Goal: Transaction & Acquisition: Purchase product/service

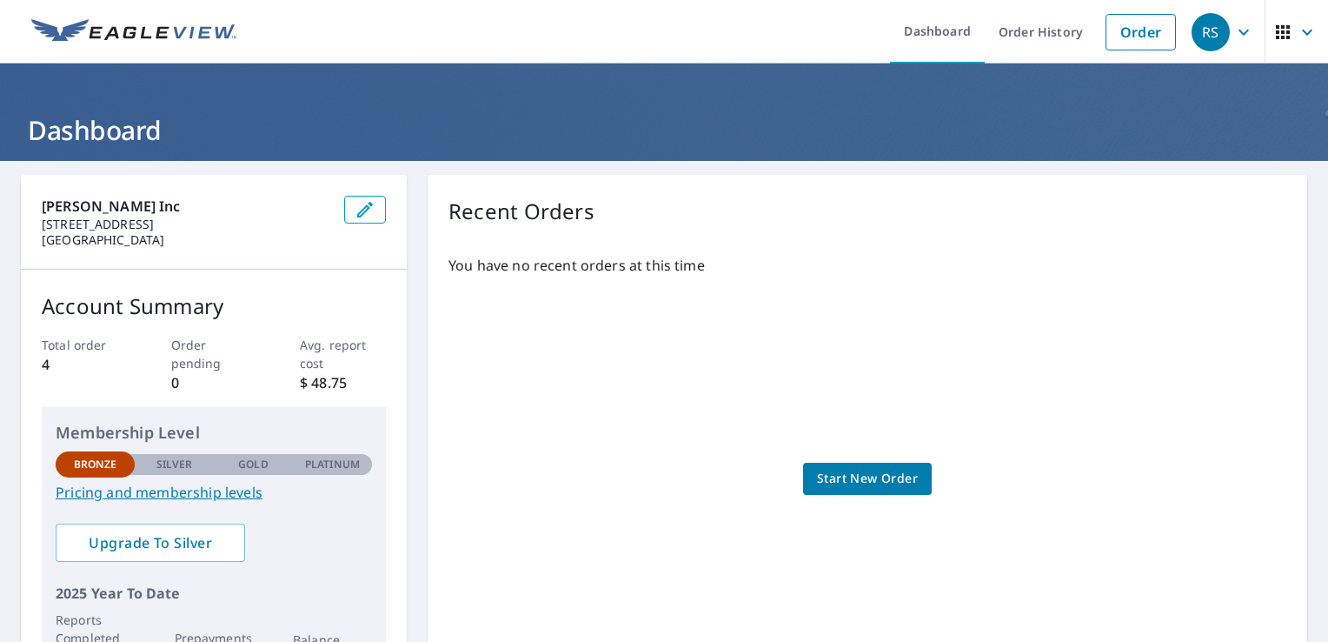
click at [894, 476] on span "Start New Order" at bounding box center [867, 479] width 101 height 22
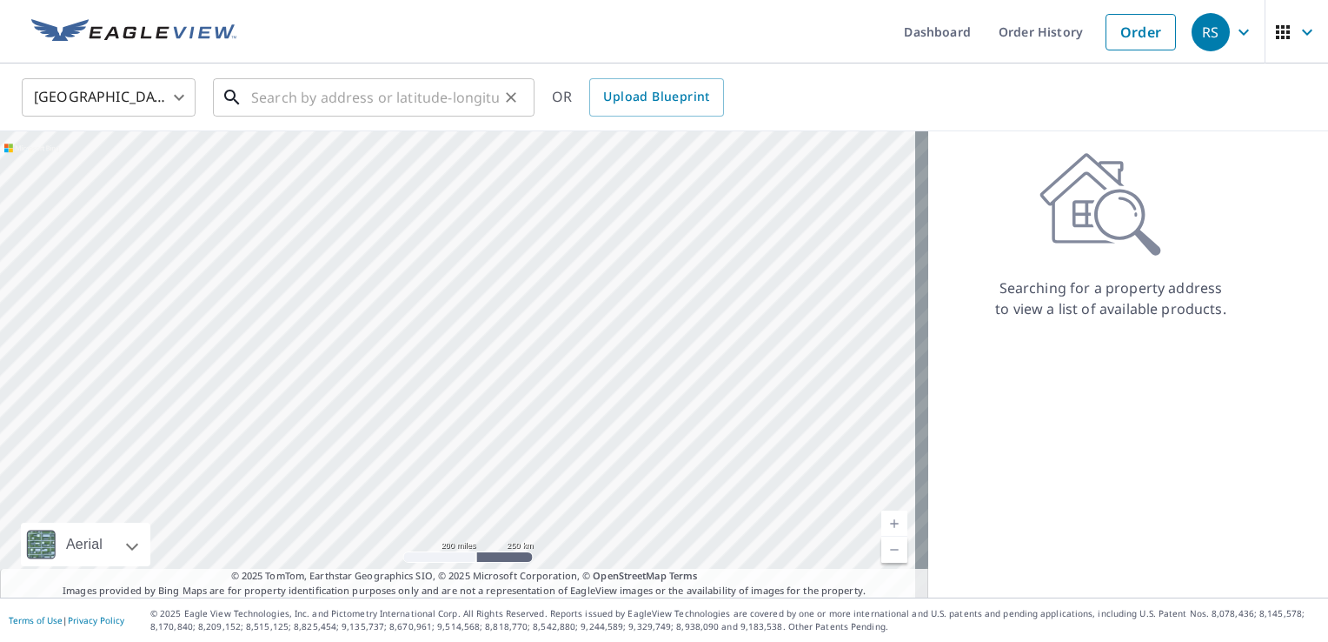
click at [376, 98] on input "text" at bounding box center [375, 97] width 248 height 49
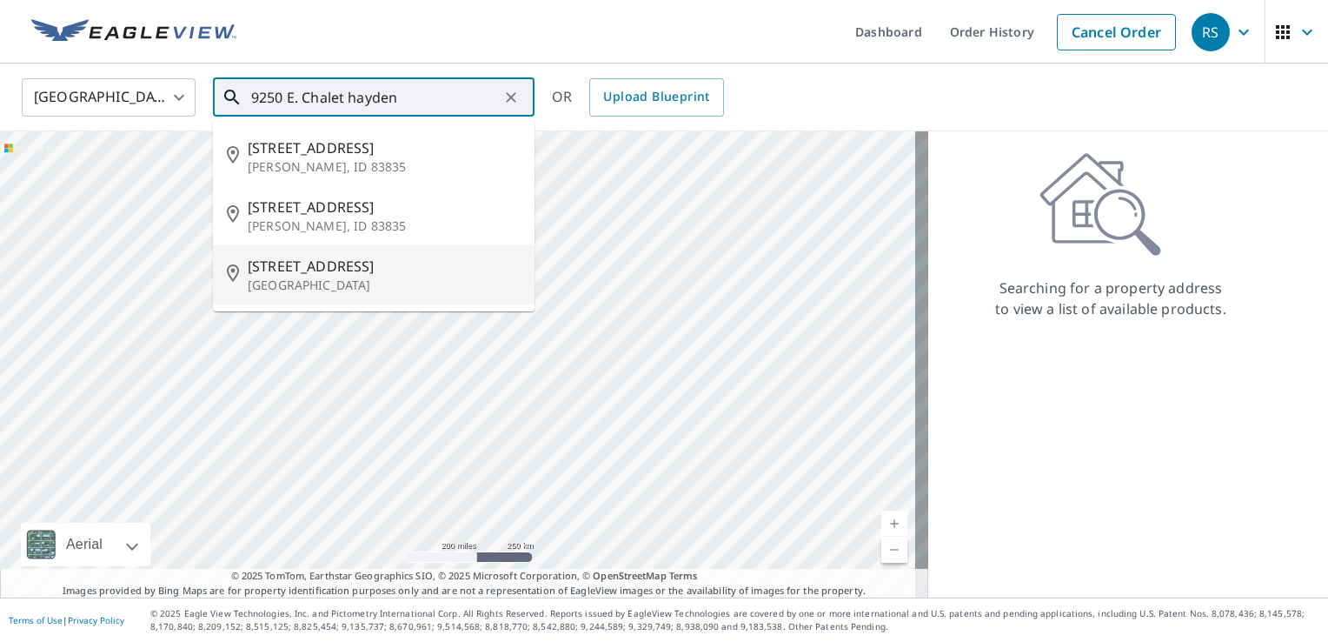
click at [378, 266] on span "9250 e N Chalet Rd" at bounding box center [384, 266] width 273 height 21
type input "9250 e N Chalet Rd Hayden Lake, ID 83835"
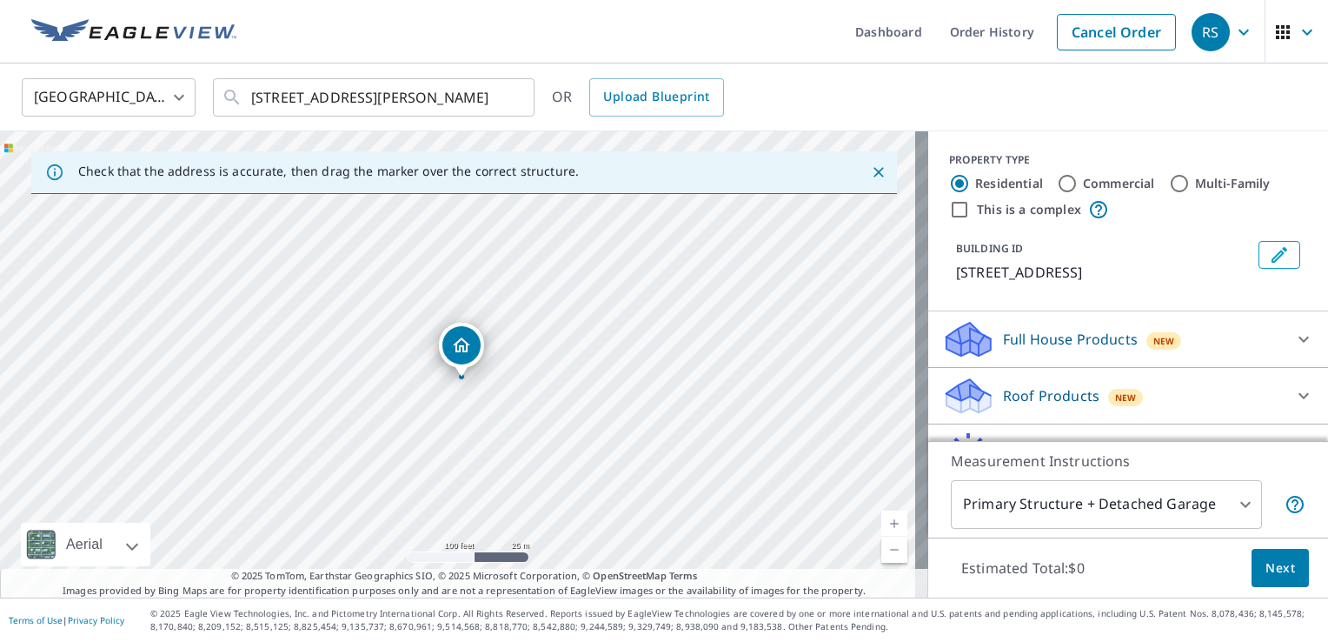
click at [1003, 406] on p "Roof Products" at bounding box center [1051, 395] width 96 height 21
click at [1177, 404] on div "Roof Products New" at bounding box center [1117, 395] width 351 height 41
click at [1177, 404] on div "Roof Products New" at bounding box center [1112, 396] width 341 height 41
click at [1177, 404] on div "Roof Products New" at bounding box center [1117, 395] width 351 height 41
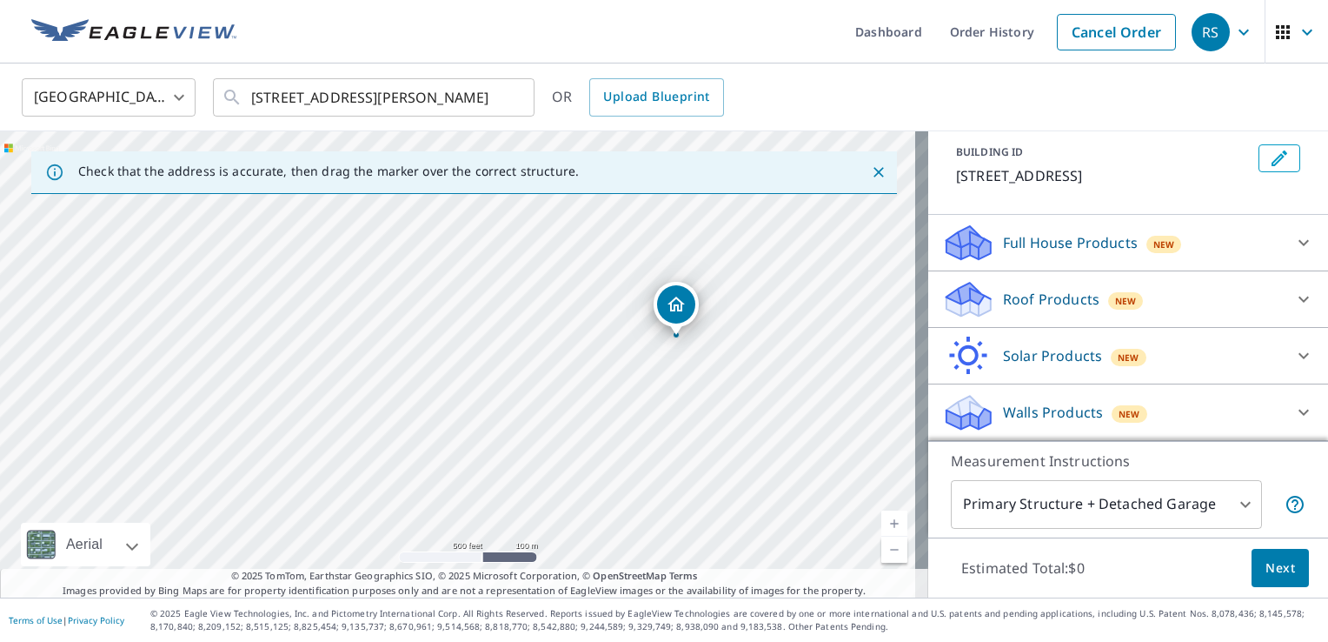
scroll to position [116, 0]
click at [1227, 500] on body "RS RS Dashboard Order History Cancel Order RS United States US ​ 9250 e N Chale…" at bounding box center [664, 321] width 1328 height 642
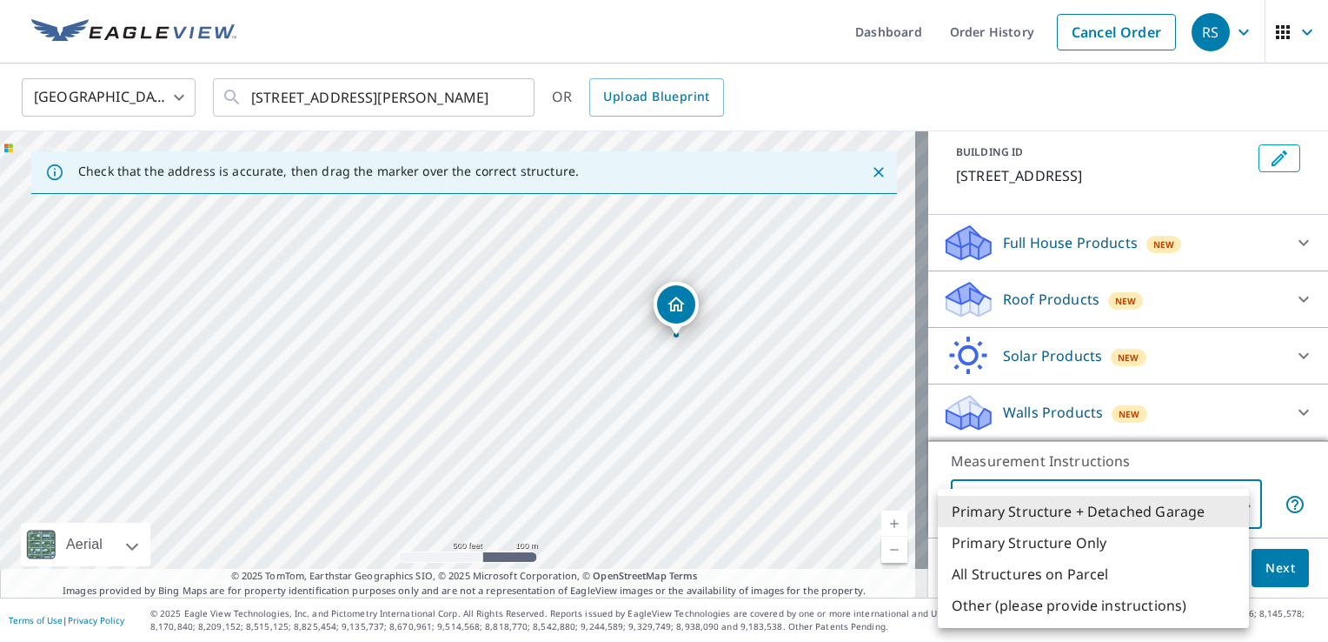
click at [1089, 539] on li "Primary Structure Only" at bounding box center [1093, 542] width 311 height 31
type input "2"
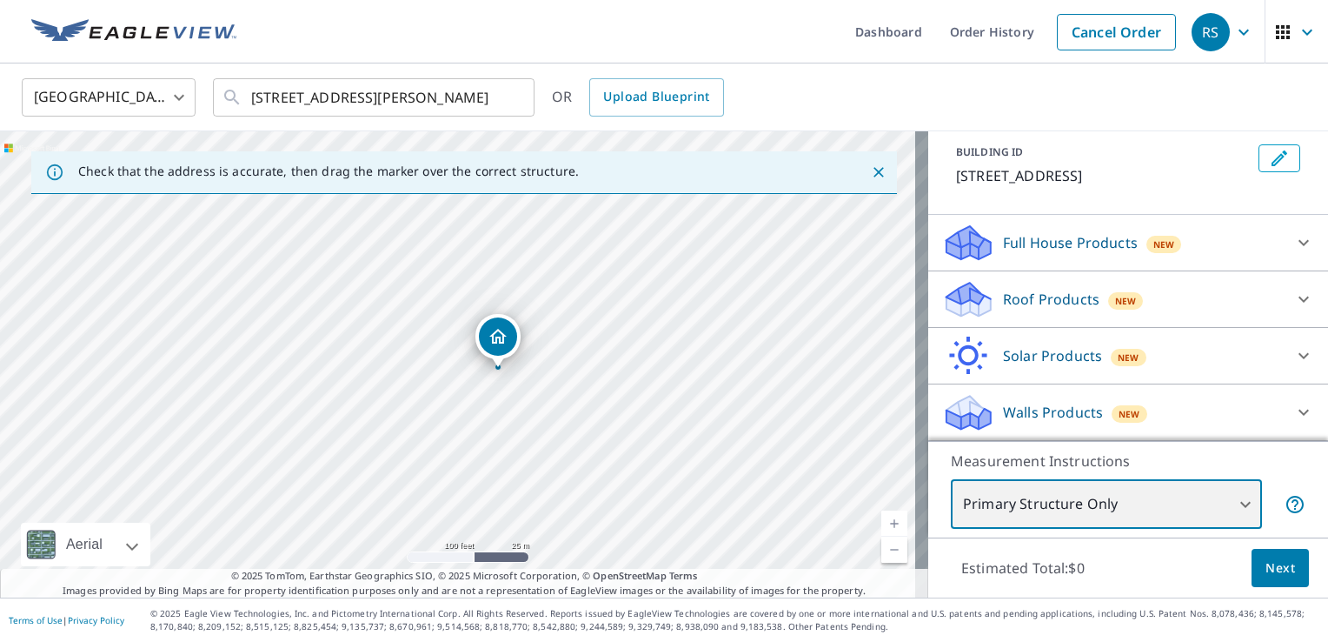
drag, startPoint x: 463, startPoint y: 387, endPoint x: 476, endPoint y: 354, distance: 35.5
click at [475, 355] on div "9250 N Chalet Rd # E Hayden Lake, ID 83835" at bounding box center [464, 364] width 928 height 466
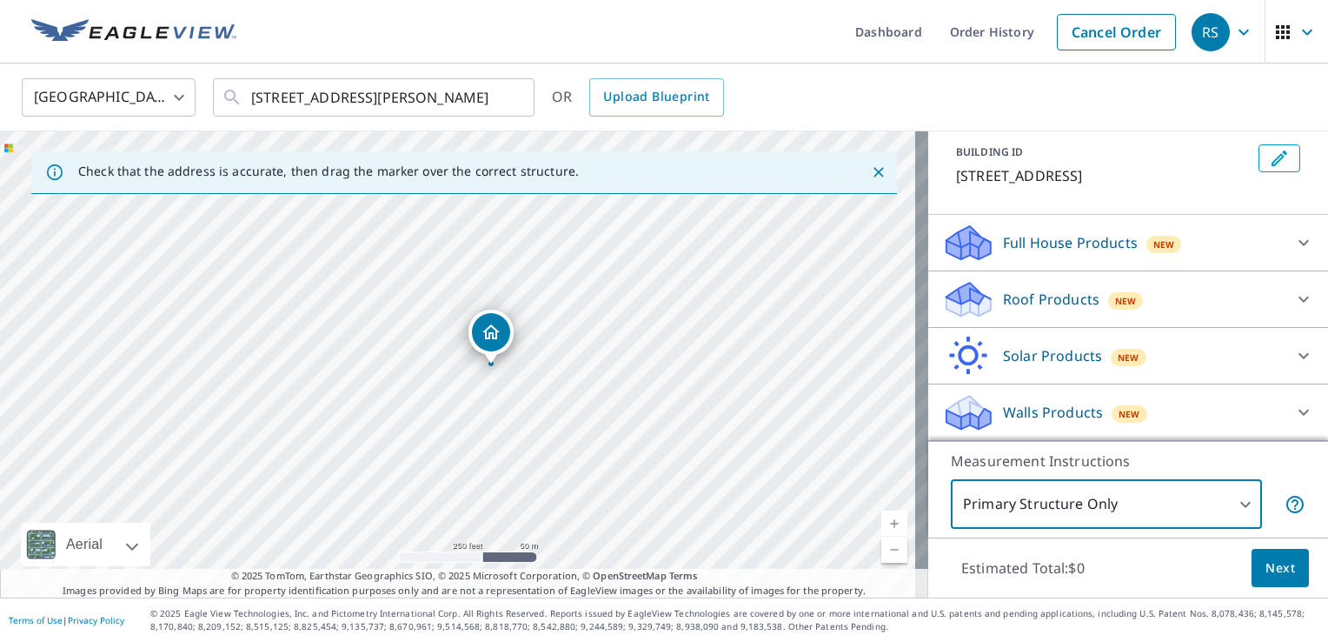
click at [1216, 278] on div "Roof Products New" at bounding box center [1128, 299] width 372 height 42
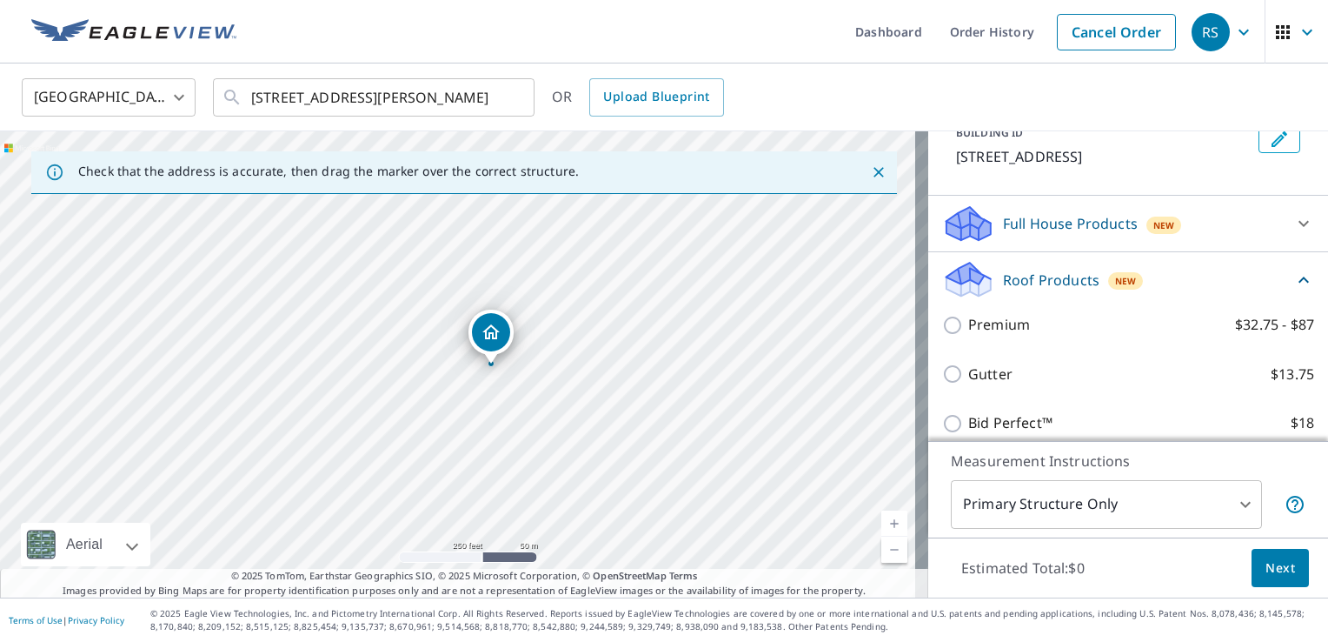
scroll to position [203, 0]
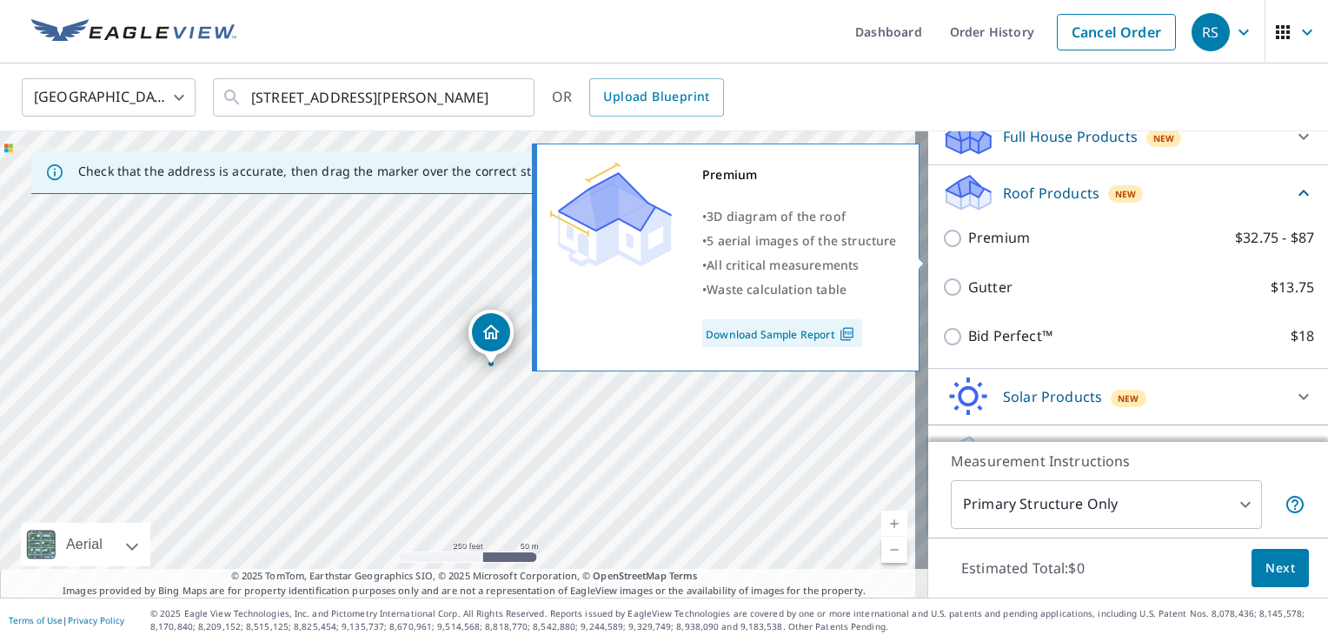
click at [942, 249] on input "Premium $32.75 - $87" at bounding box center [955, 238] width 26 height 21
checkbox input "true"
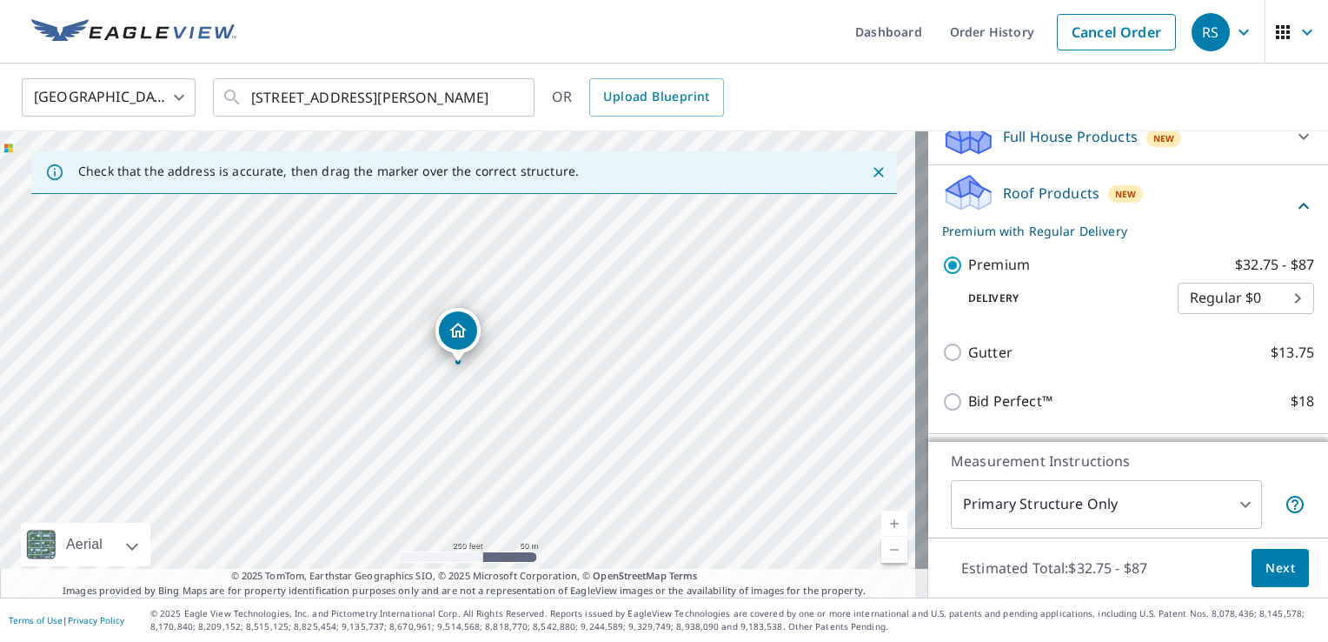
click at [1254, 313] on body "RS RS Dashboard Order History Cancel Order RS United States US ​ 9250 e N Chale…" at bounding box center [664, 321] width 1328 height 642
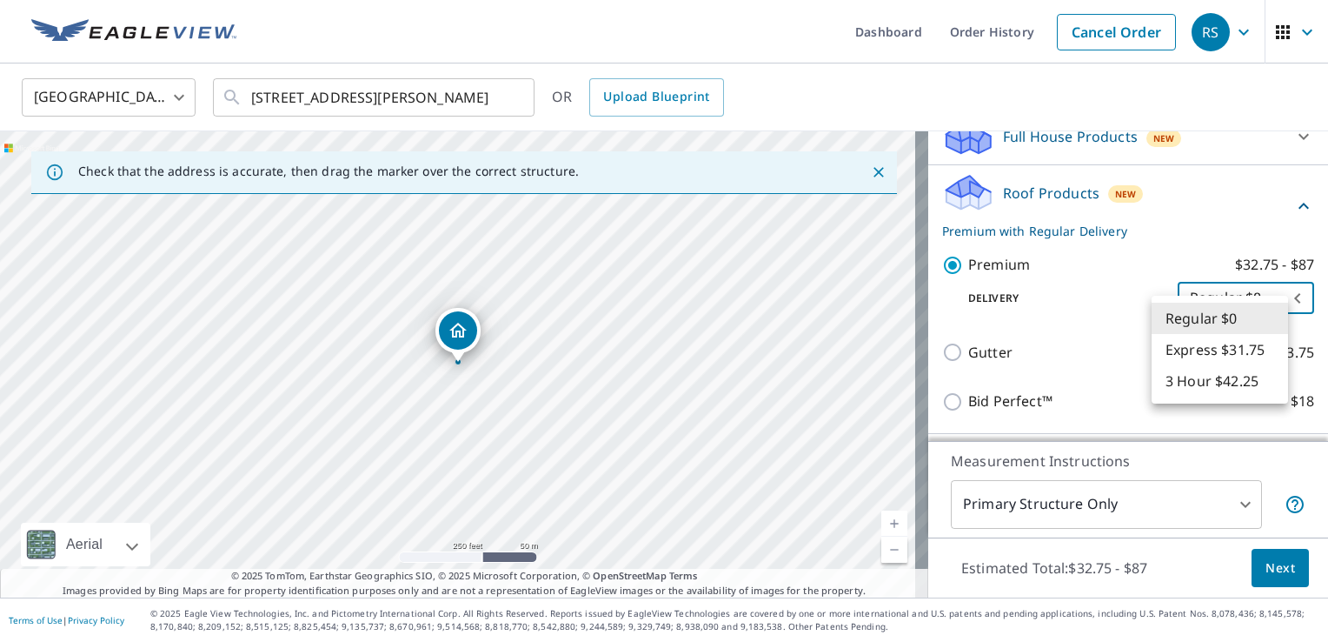
click at [1194, 325] on li "Regular $0" at bounding box center [1220, 318] width 136 height 31
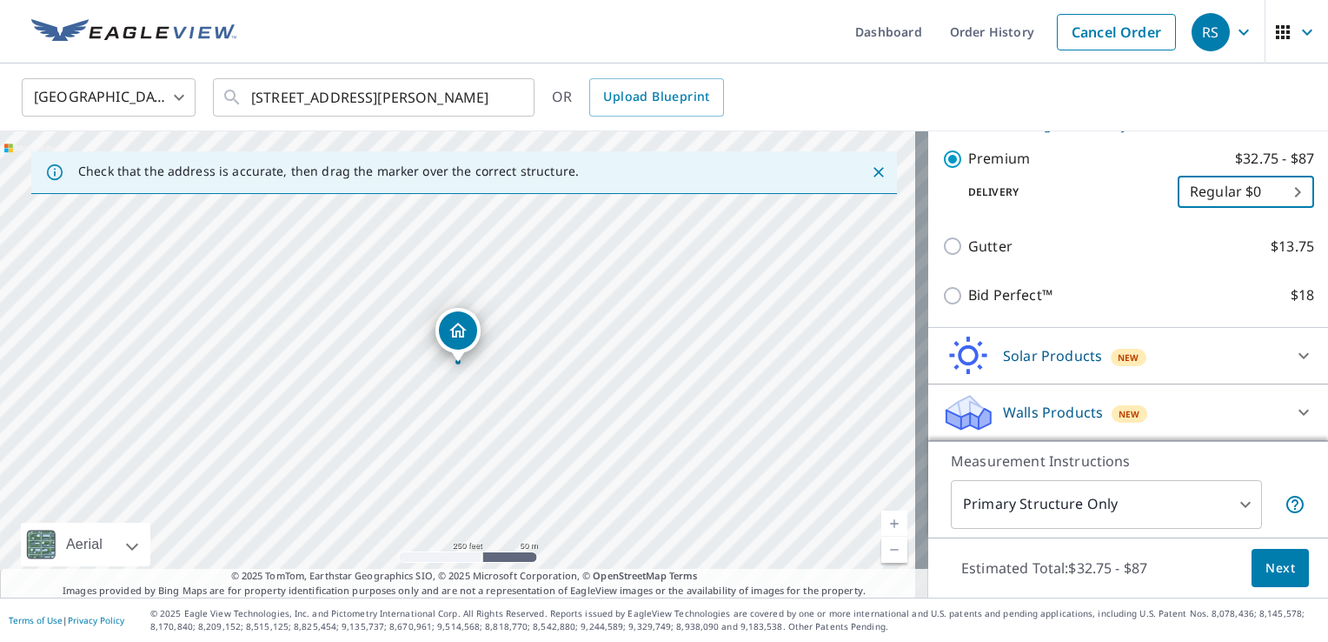
scroll to position [327, 0]
click at [1266, 569] on span "Next" at bounding box center [1281, 568] width 30 height 22
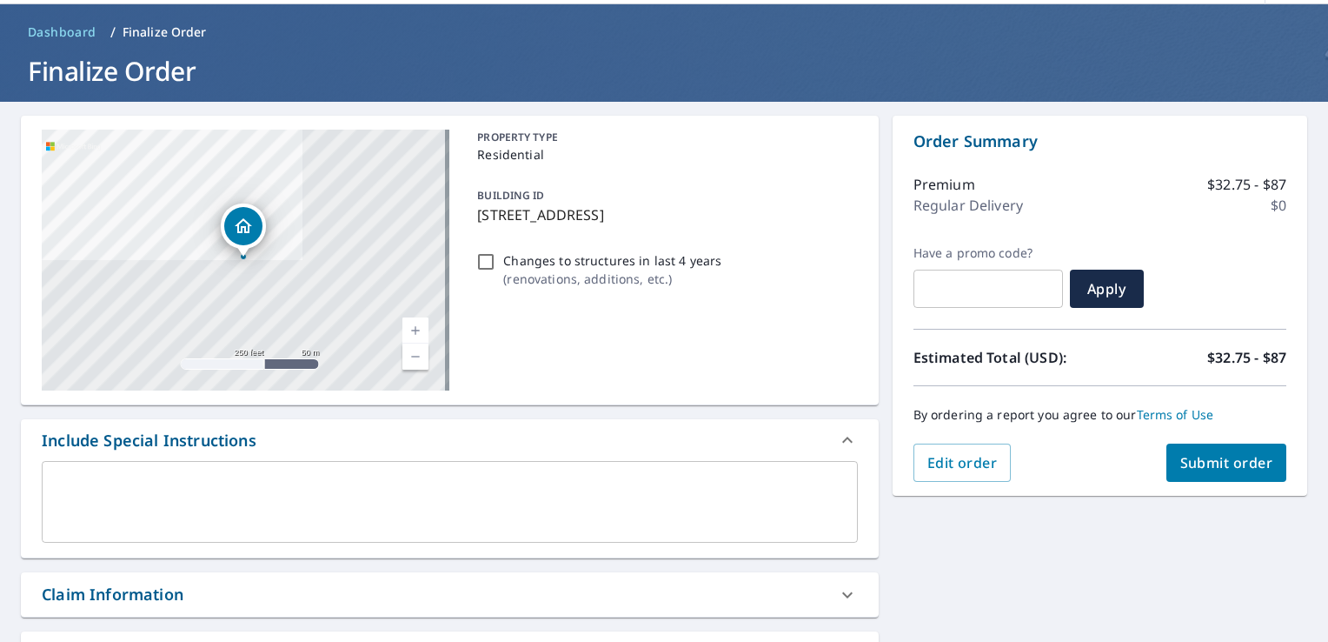
scroll to position [87, 0]
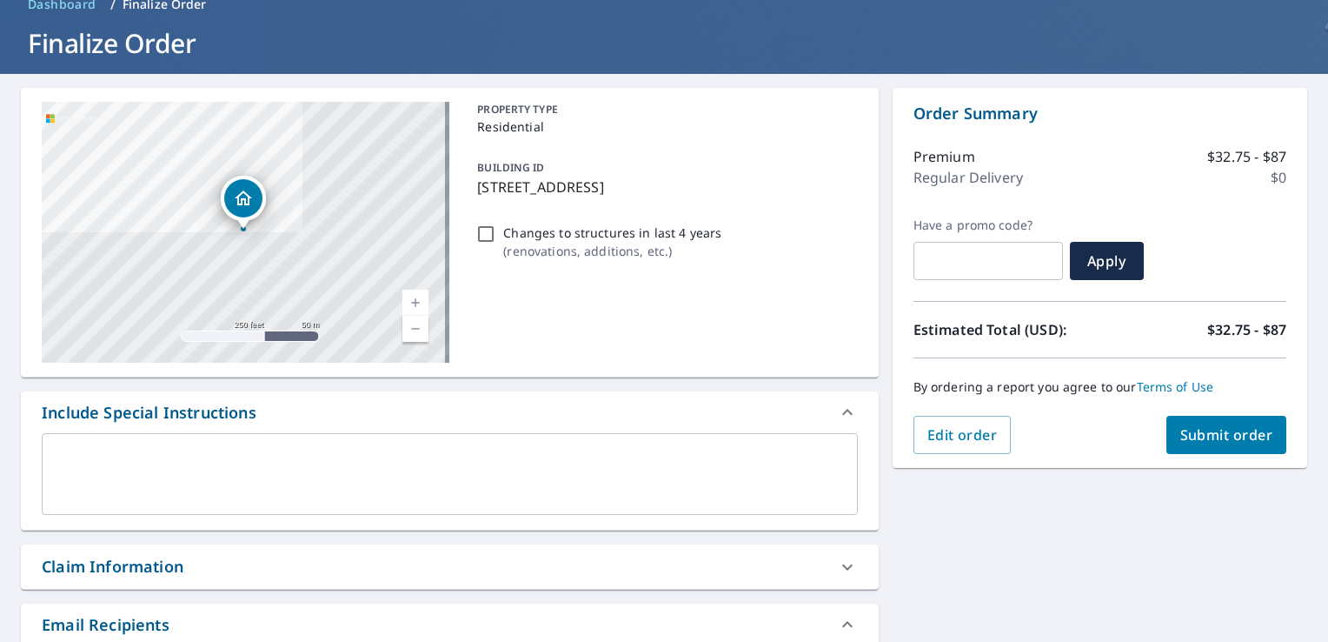
click at [532, 464] on textarea at bounding box center [450, 474] width 792 height 50
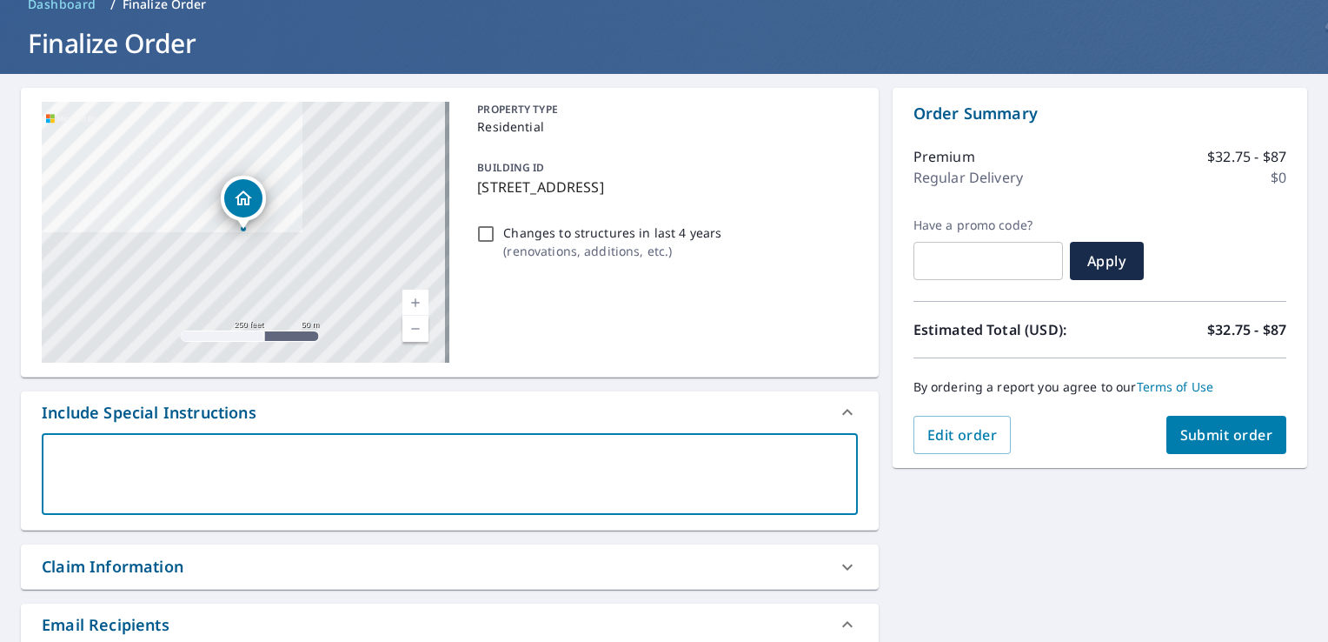
type textarea "P"
type textarea "x"
type textarea "Pl"
type textarea "x"
type textarea "Ple"
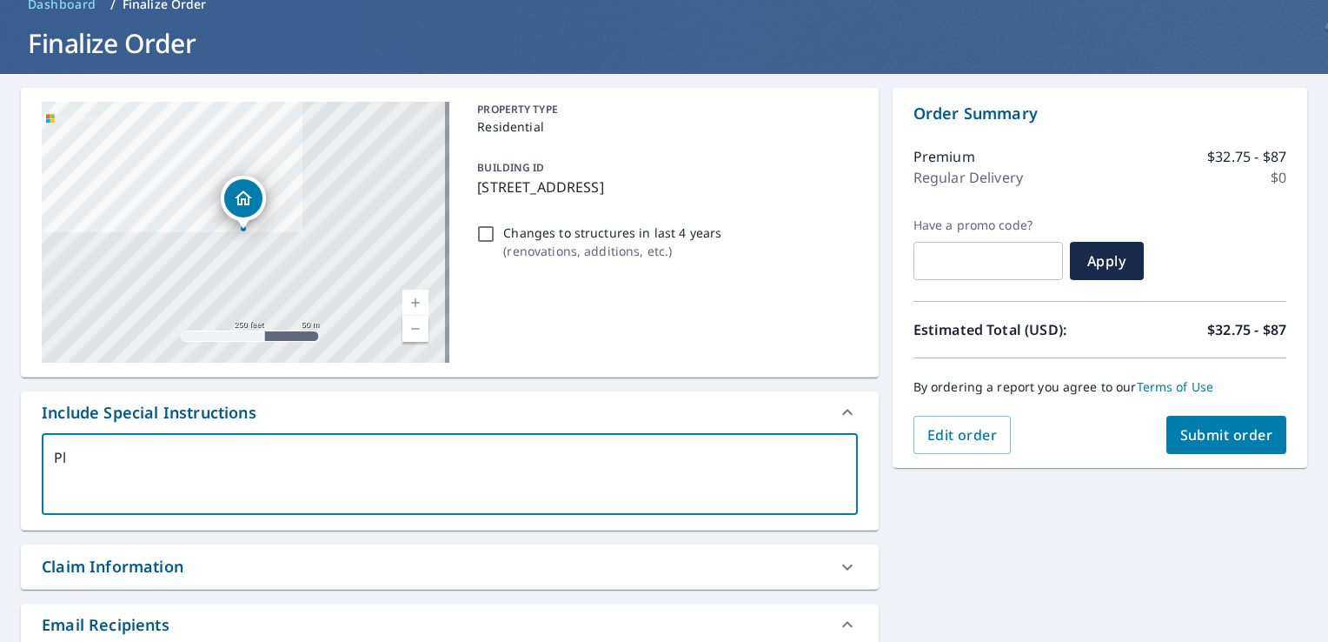
type textarea "x"
type textarea "Plea"
type textarea "x"
type textarea "Pleas"
type textarea "x"
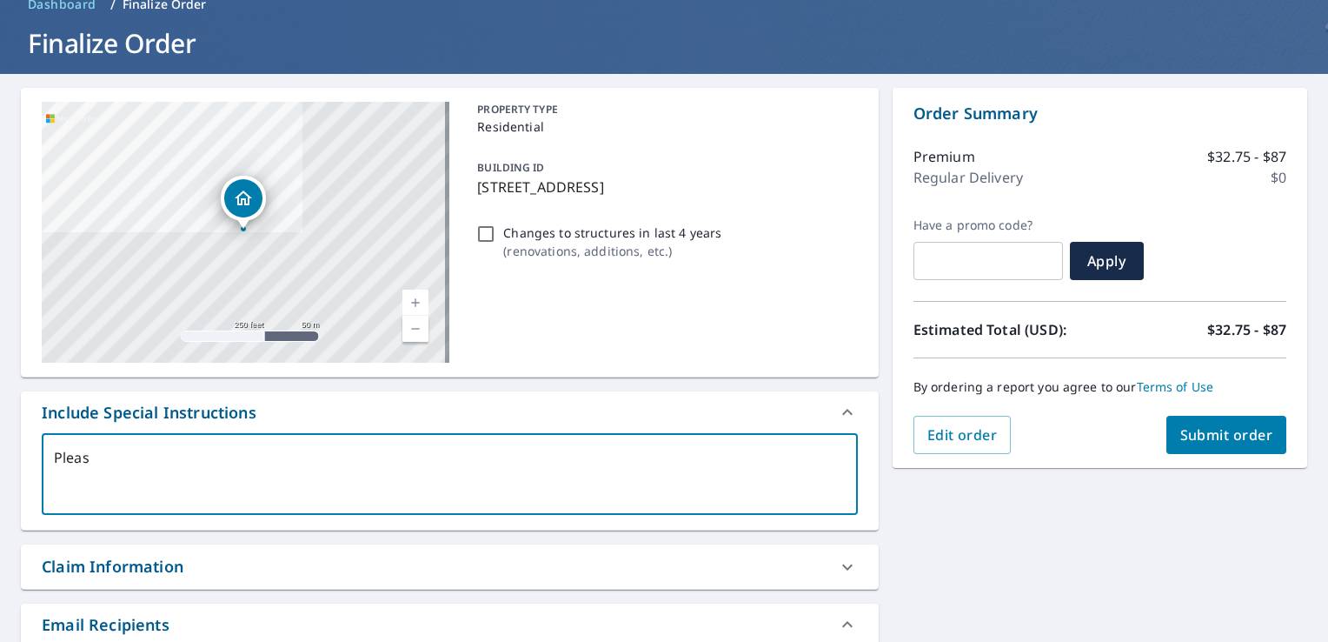
type textarea "Please"
type textarea "x"
type textarea "Please"
type textarea "x"
type textarea "Please p"
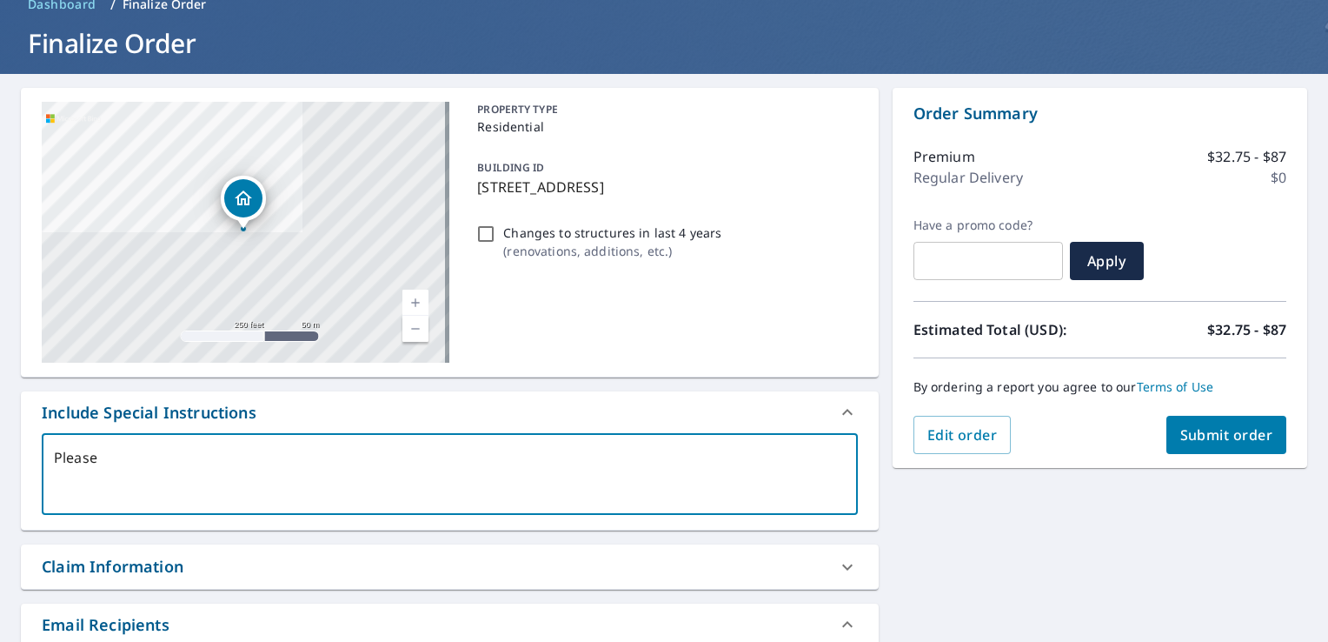
type textarea "x"
type textarea "Please pr"
type textarea "x"
type textarea "Please pro"
type textarea "x"
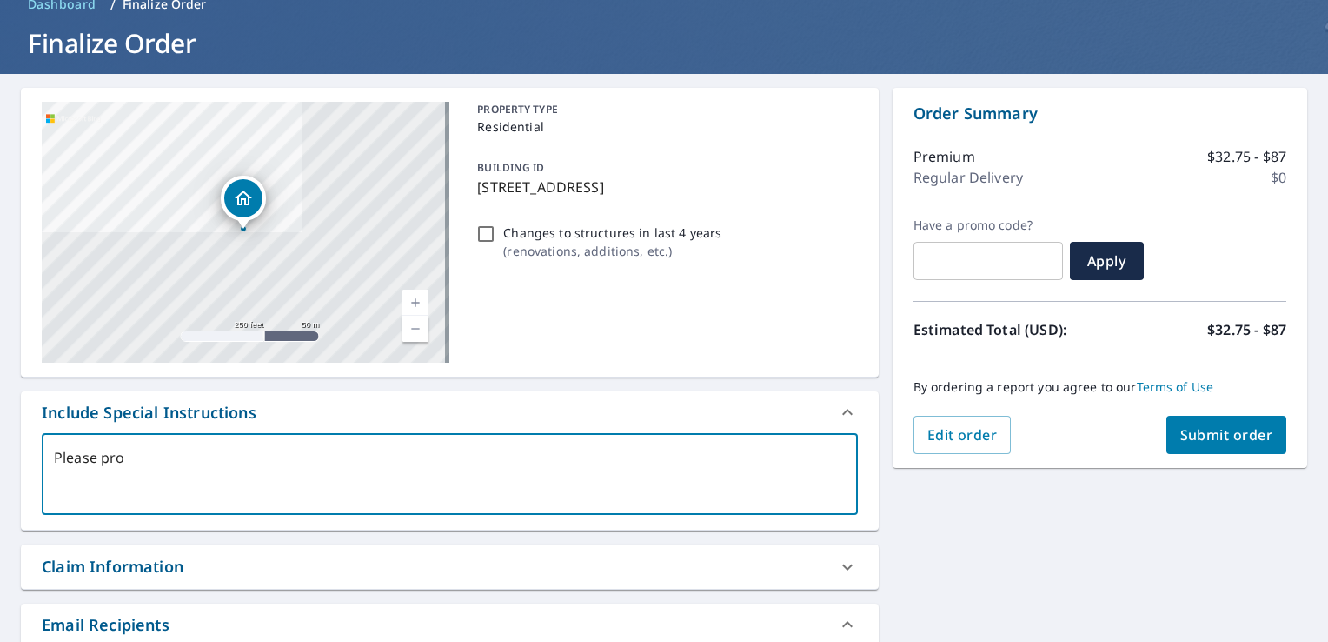
type textarea "Please prov"
type textarea "x"
type textarea "Please provi"
type textarea "x"
type textarea "Please provid"
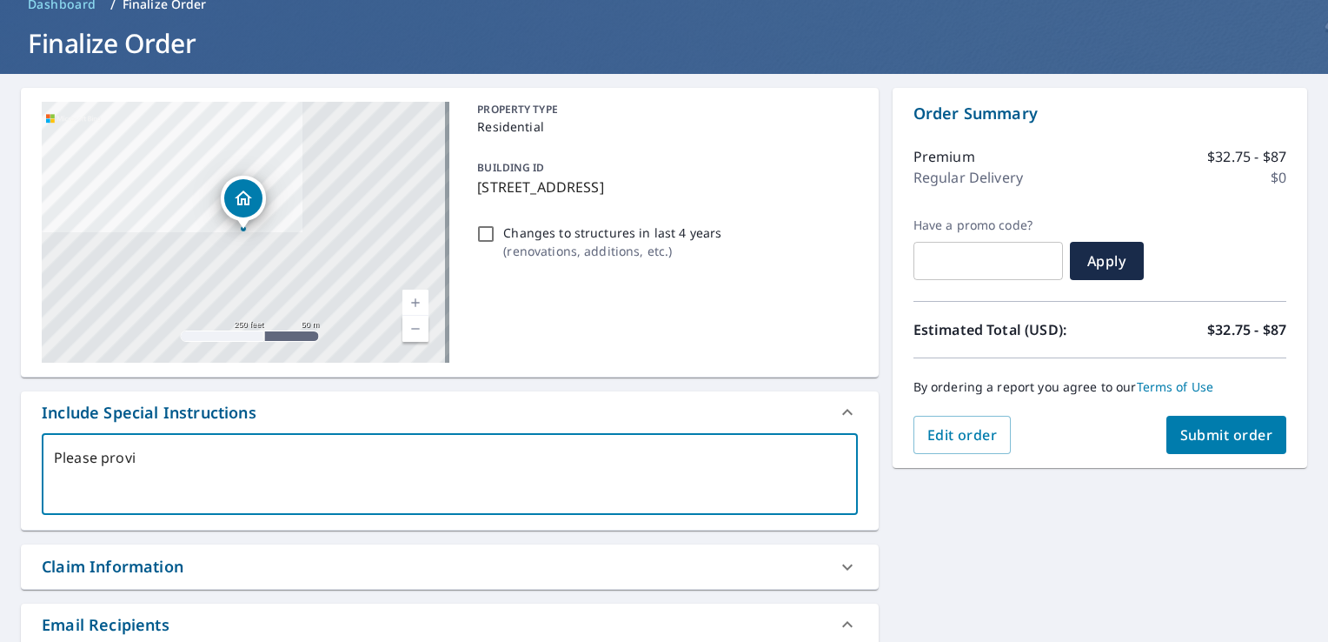
type textarea "x"
type textarea "Please provide"
type textarea "x"
type textarea "Please provide"
type textarea "x"
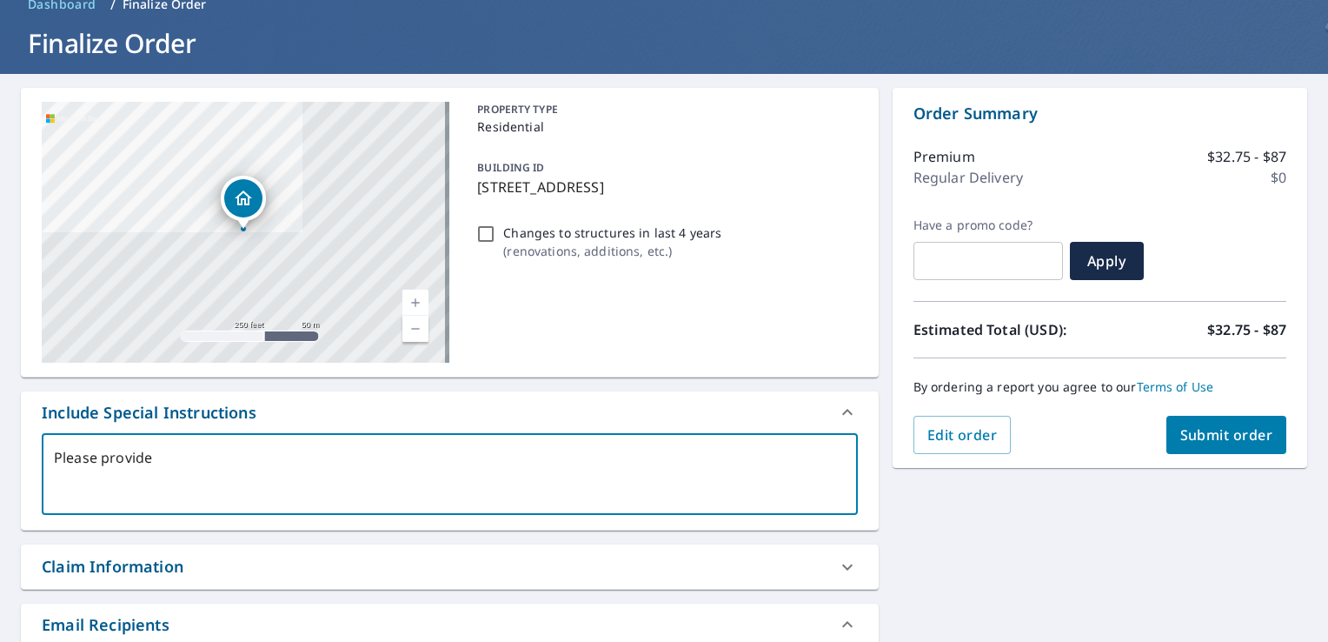
type textarea "Please provide a"
type textarea "x"
type textarea "Please provide al"
type textarea "x"
type textarea "Please provide all"
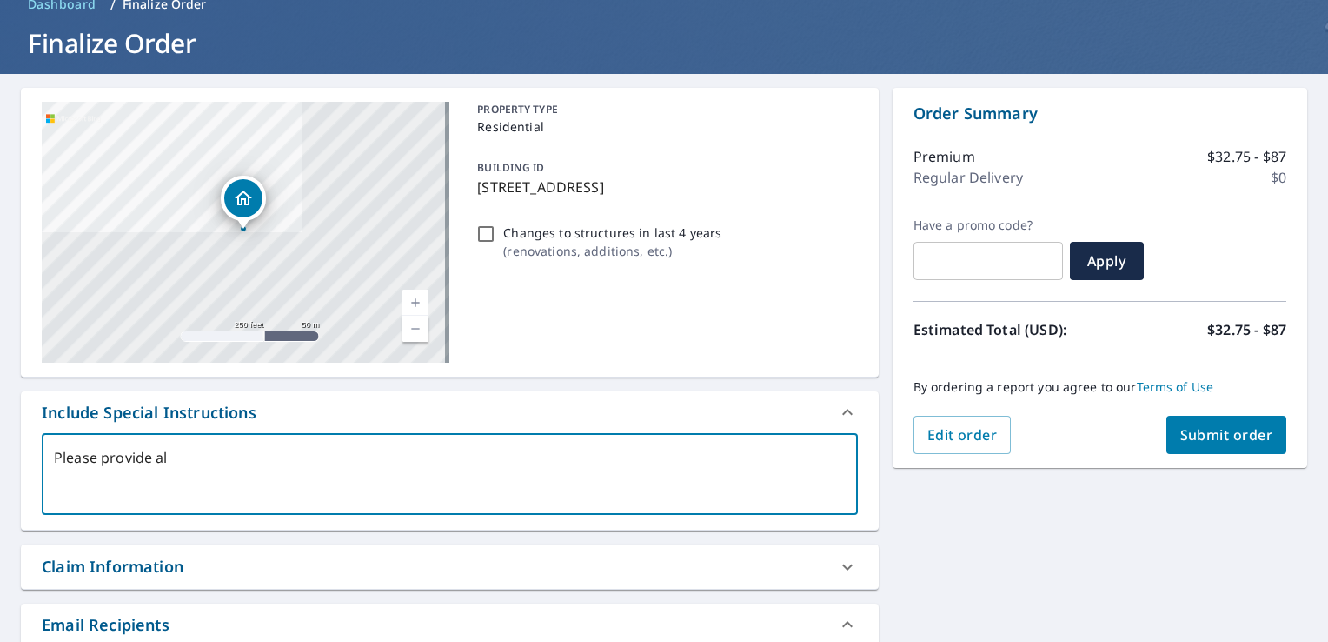
type textarea "x"
type textarea "Please provide all"
type textarea "x"
type textarea "Please provide all r"
type textarea "x"
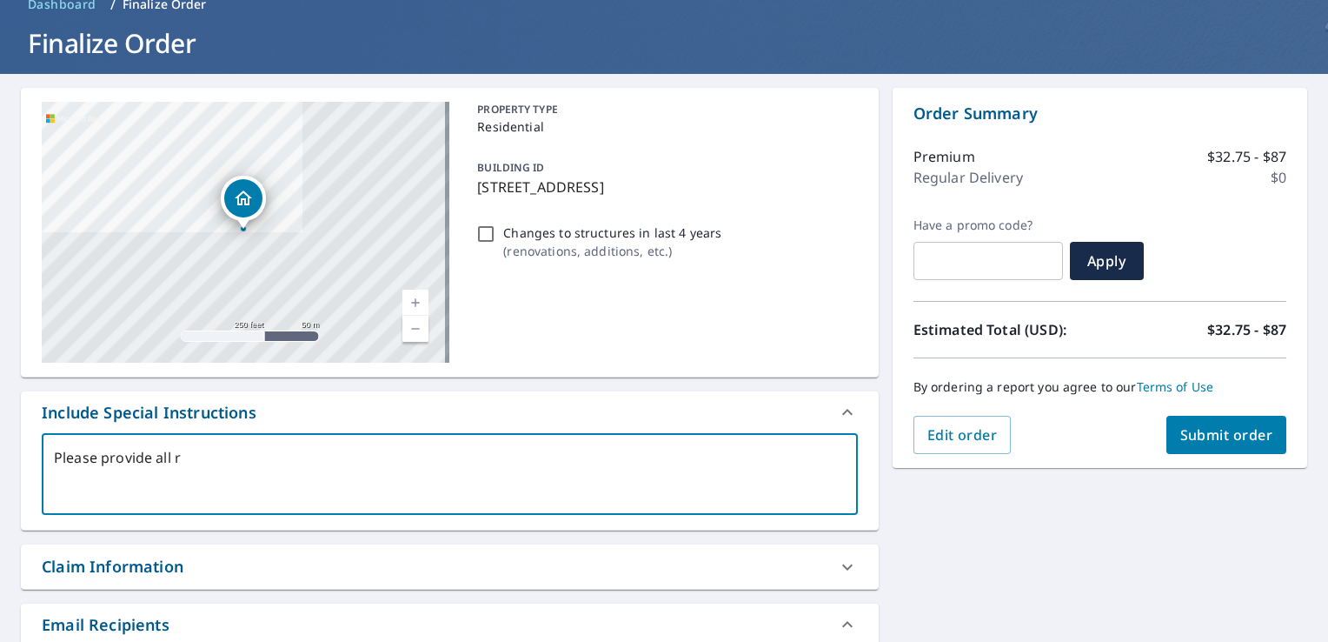
type textarea "Please provide all ro"
type textarea "x"
type textarea "Please provide all roo"
type textarea "x"
type textarea "Please provide all roof"
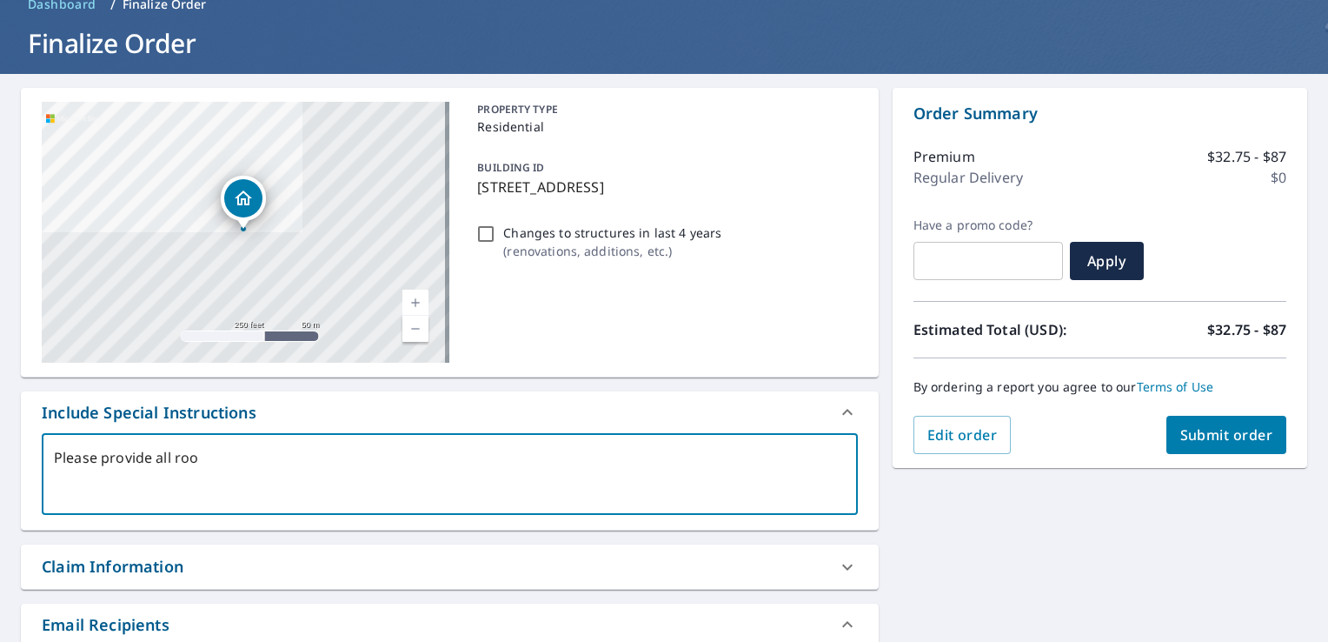
type textarea "x"
type textarea "Please provide all roof"
type textarea "x"
type textarea "Please provide all roof d"
type textarea "x"
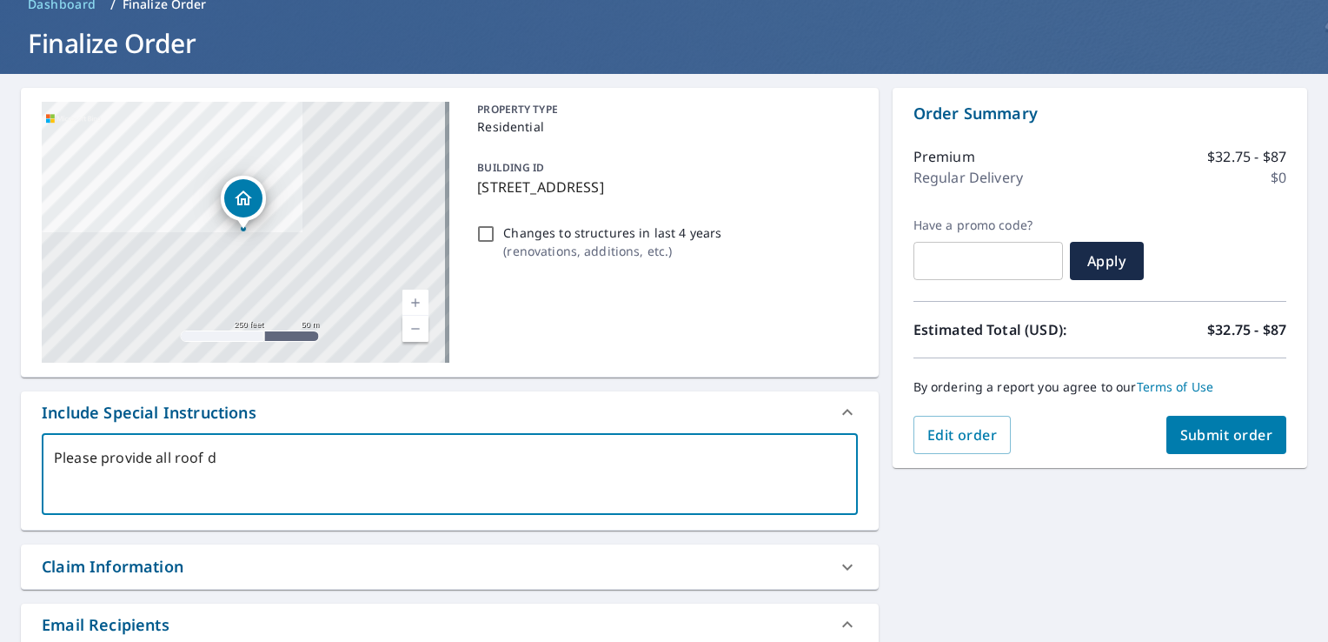
type textarea "Please provide all roof de"
type textarea "x"
type textarea "Please provide all roof det"
type textarea "x"
type textarea "Please provide all roof deta"
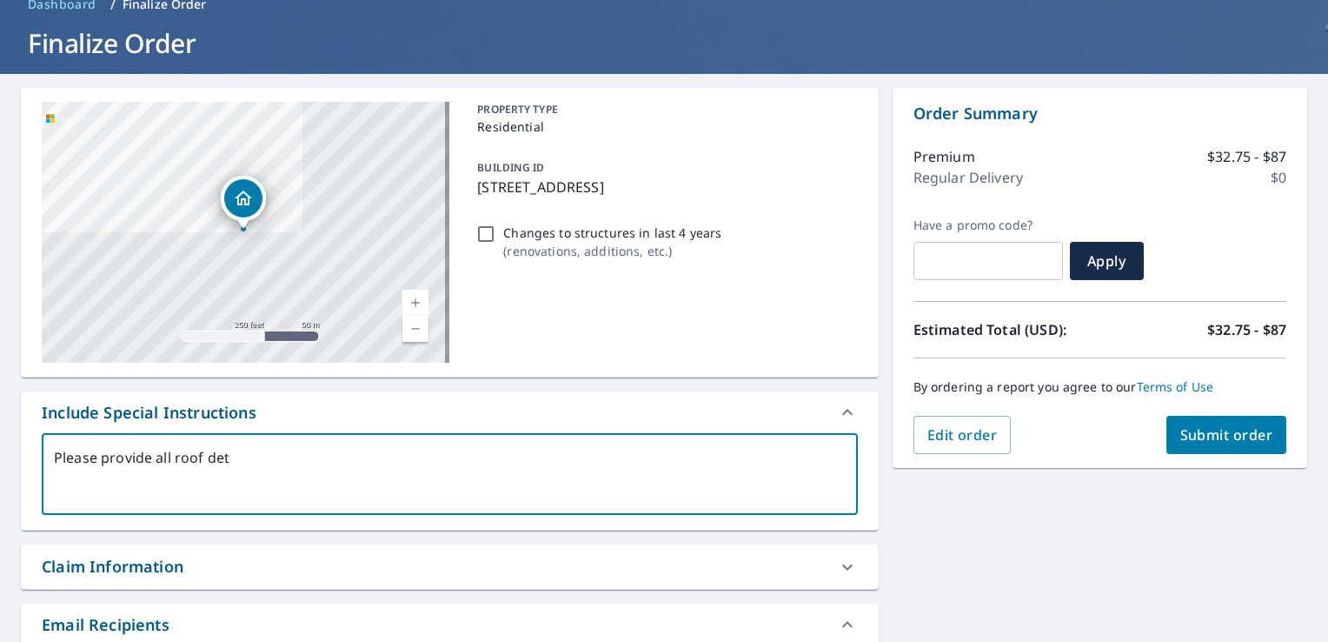
type textarea "x"
type textarea "Please provide all roof detai"
type textarea "x"
type textarea "Please provide all roof detail"
type textarea "x"
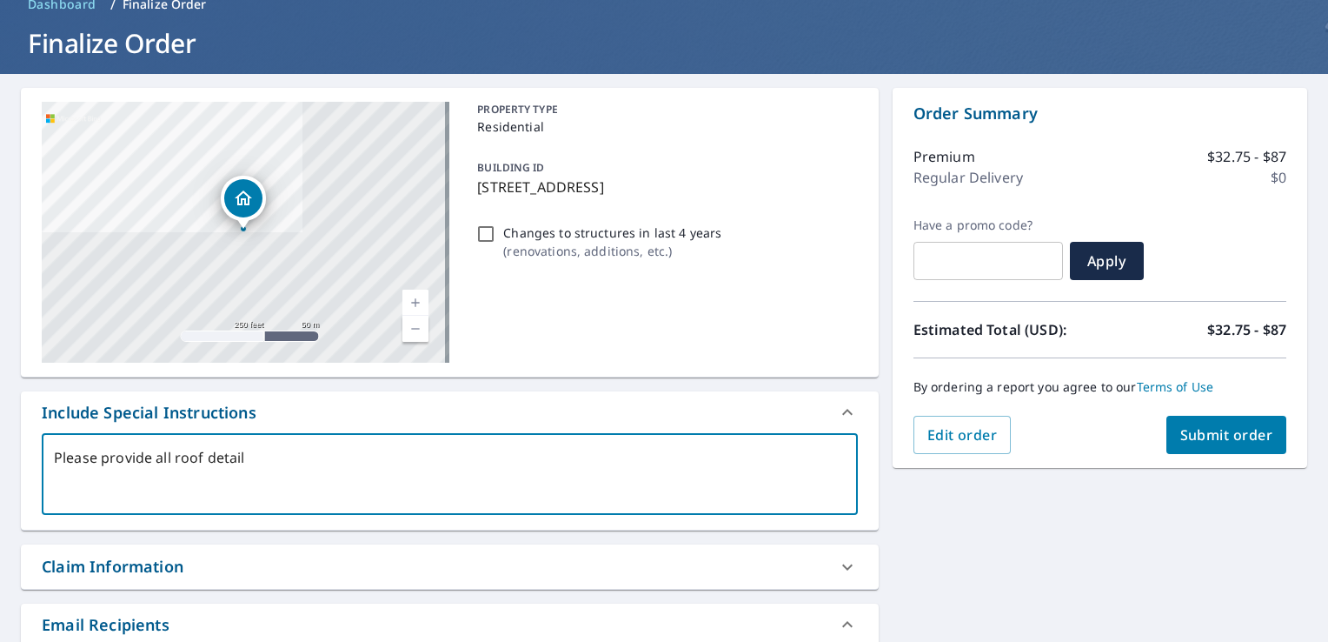
type textarea "Please provide all roof details"
type textarea "x"
type textarea "Please provide all roof details"
click at [1194, 447] on button "Submit order" at bounding box center [1227, 435] width 121 height 38
type textarea "x"
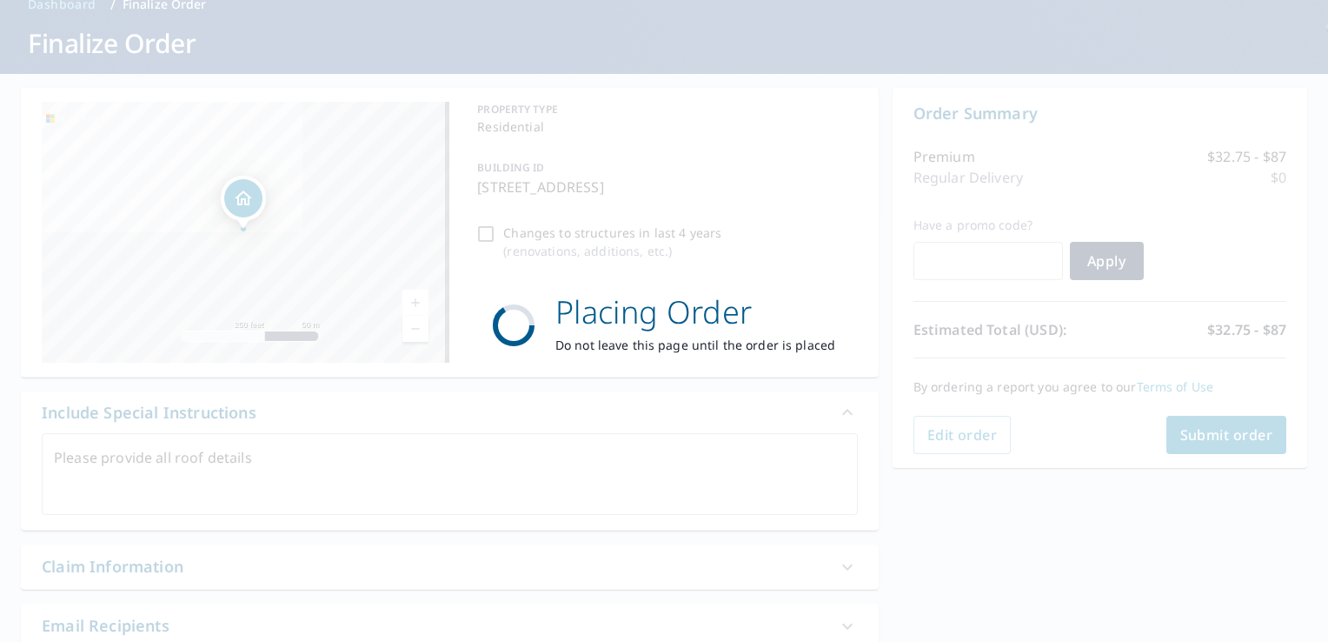
scroll to position [0, 0]
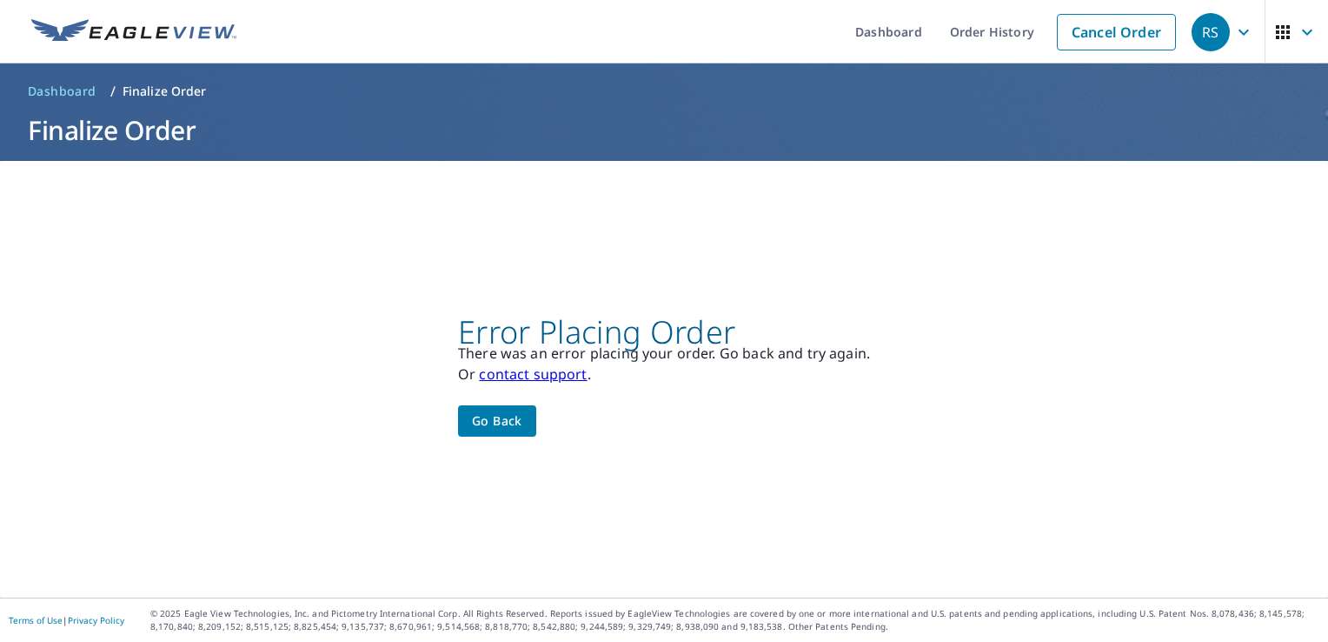
click at [522, 423] on button "Go back" at bounding box center [497, 421] width 78 height 32
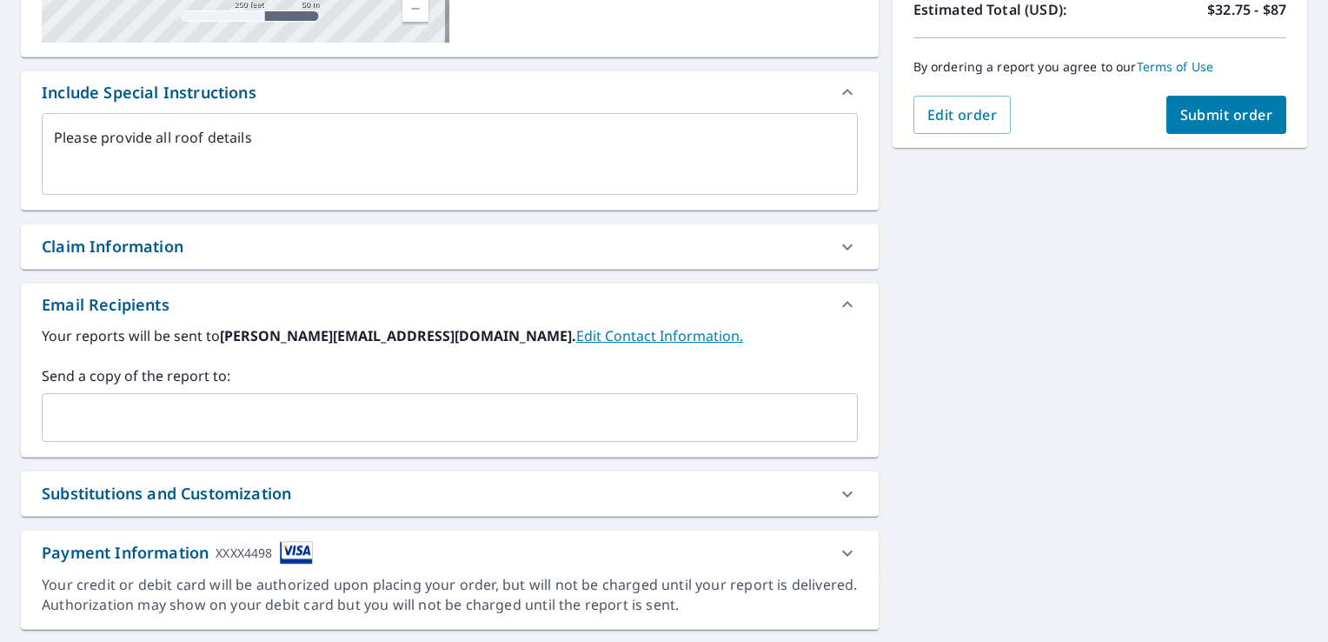
scroll to position [435, 0]
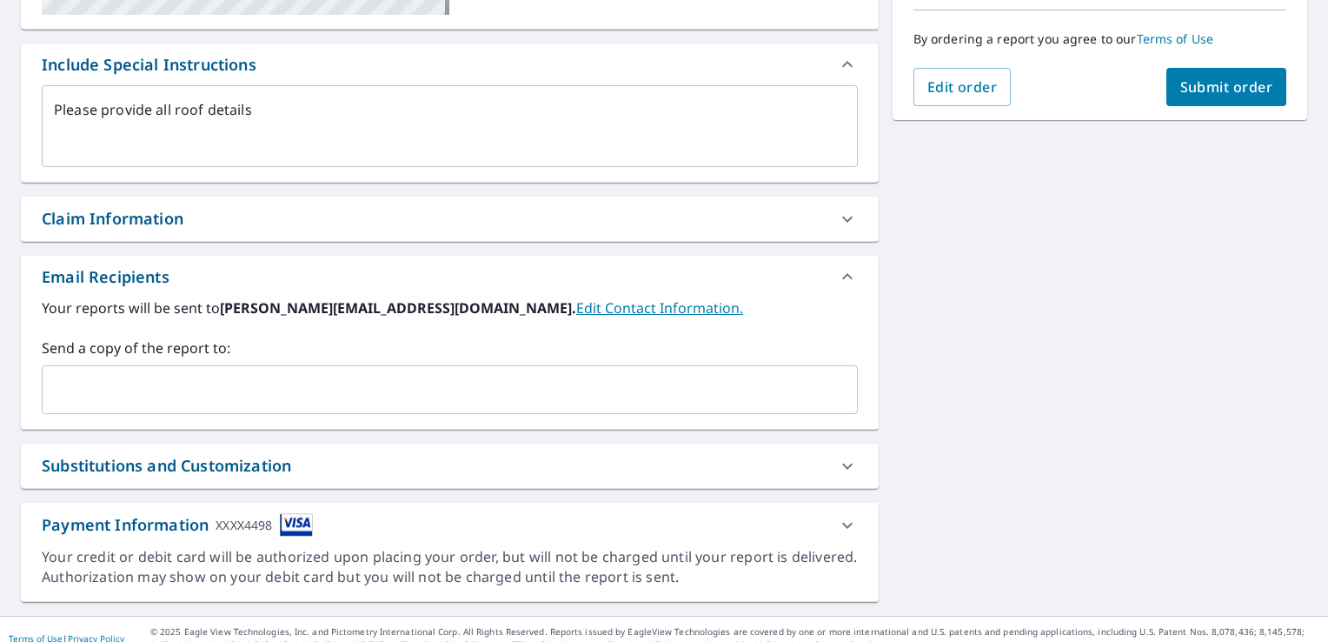
click at [837, 523] on icon at bounding box center [847, 525] width 21 height 21
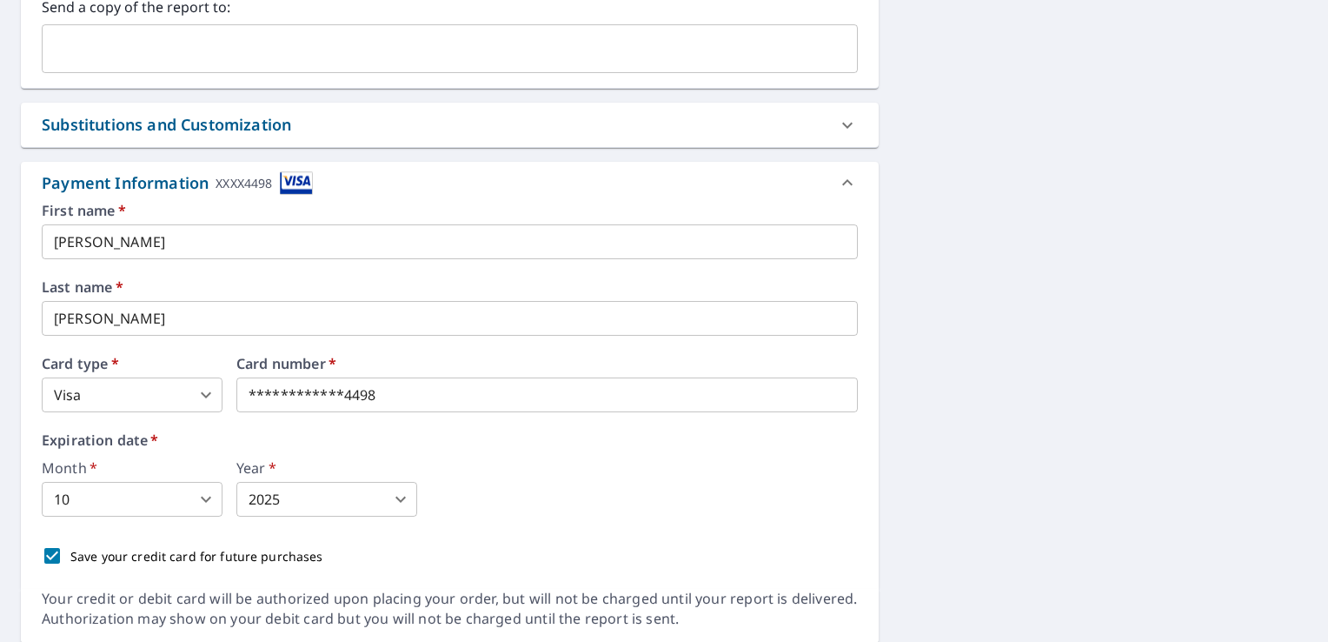
scroll to position [782, 0]
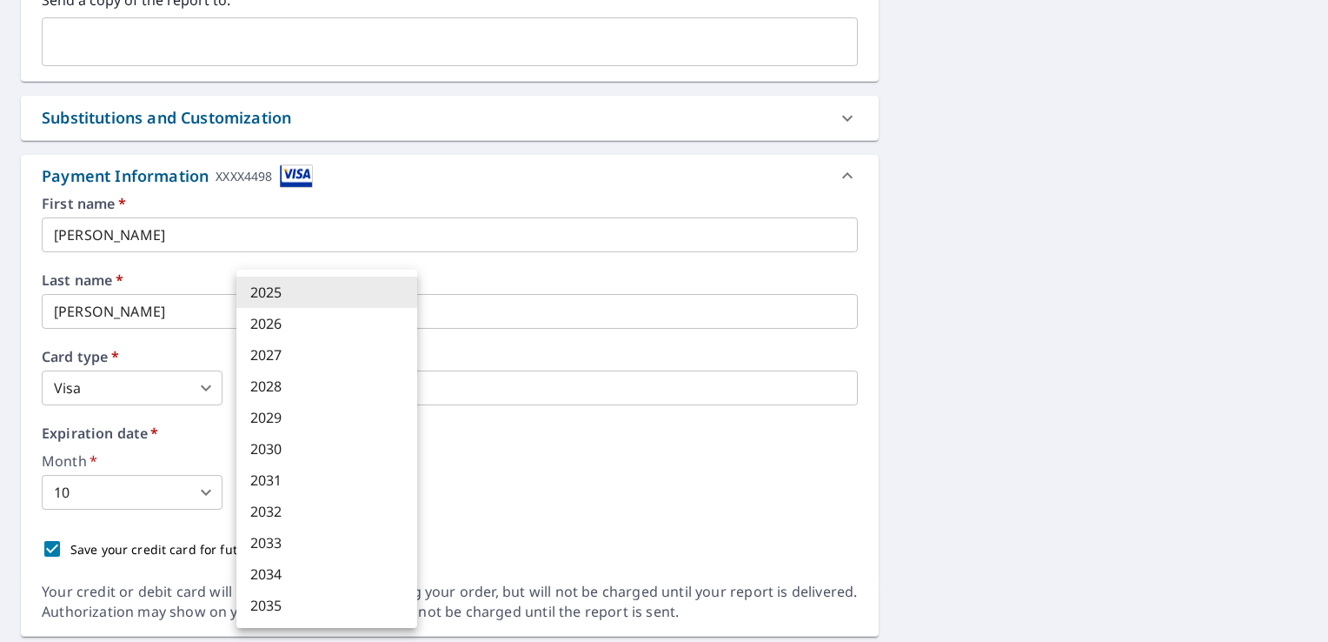
click at [306, 496] on body "RS RS Dashboard Order History Cancel Order RS Dashboard / Finalize Order Finali…" at bounding box center [664, 321] width 1328 height 642
click at [279, 358] on li "2027" at bounding box center [326, 354] width 181 height 31
type textarea "x"
type input "2027"
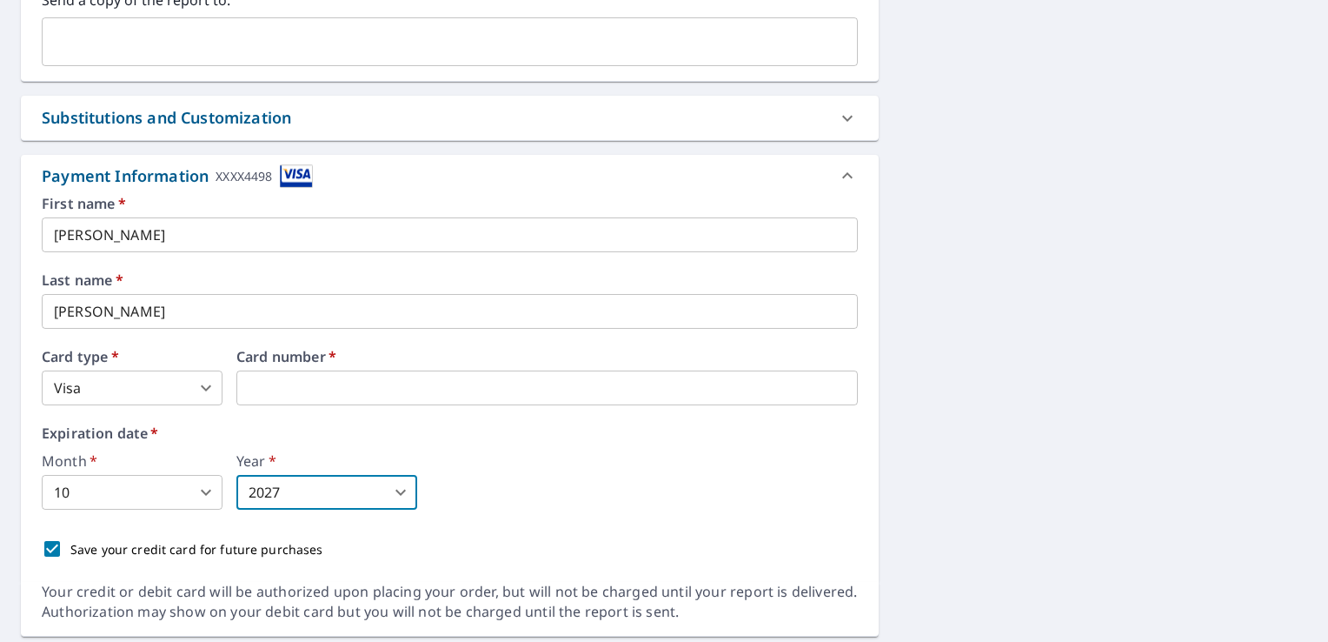
click at [193, 492] on body "RS RS Dashboard Order History Cancel Order RS Dashboard / Finalize Order Finali…" at bounding box center [664, 321] width 1328 height 642
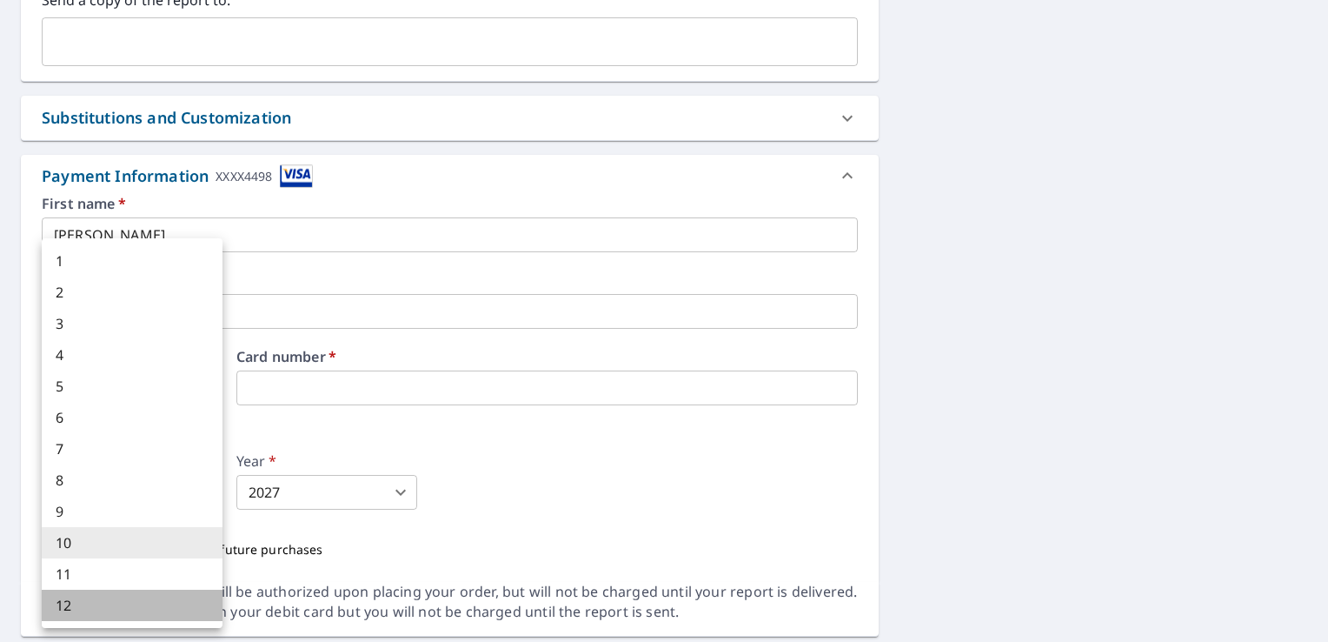
click at [98, 606] on li "12" at bounding box center [132, 604] width 181 height 31
type textarea "x"
type input "12"
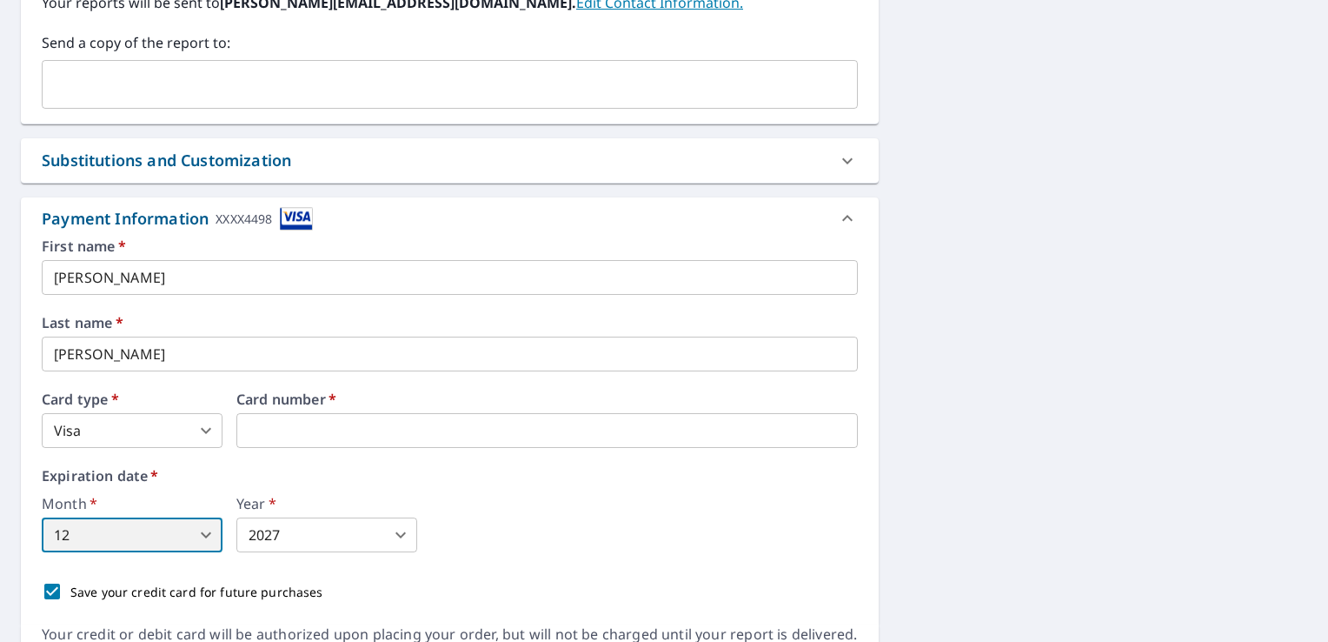
scroll to position [834, 0]
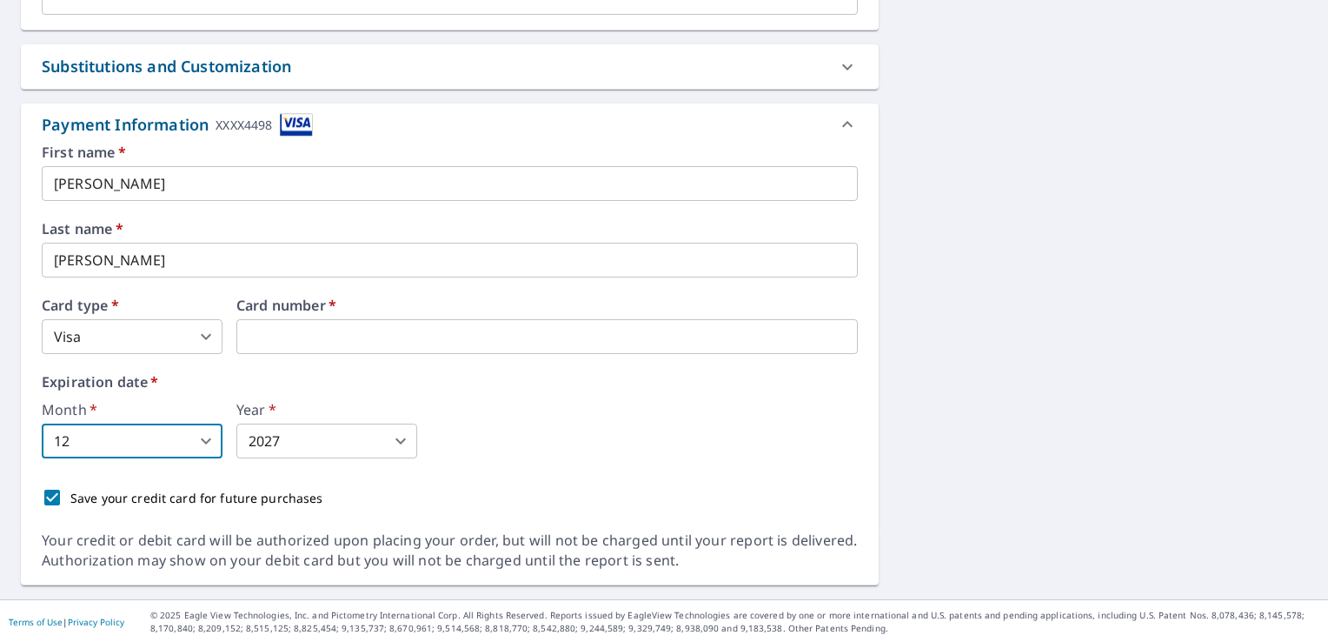
click at [61, 491] on input "Save your credit card for future purchases" at bounding box center [52, 497] width 37 height 37
checkbox input "false"
type textarea "x"
click at [58, 493] on input "Save your credit card for future purchases" at bounding box center [52, 497] width 37 height 37
checkbox input "true"
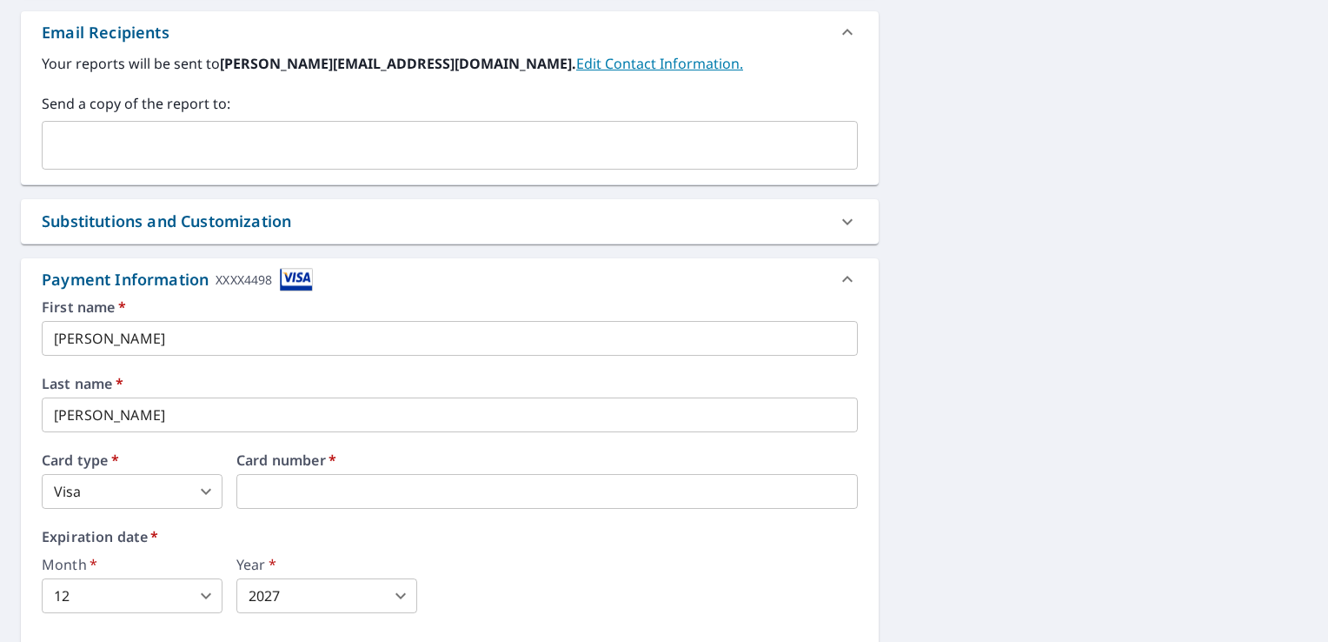
scroll to position [486, 0]
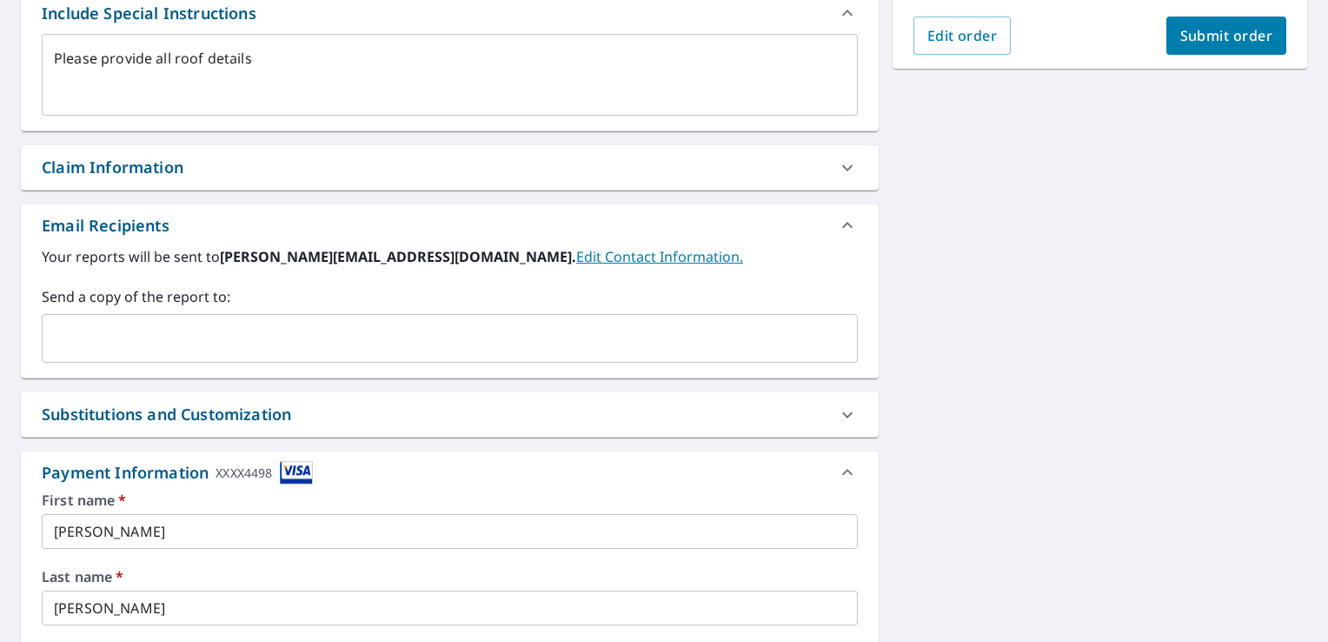
click at [1207, 28] on span "Submit order" at bounding box center [1227, 35] width 93 height 19
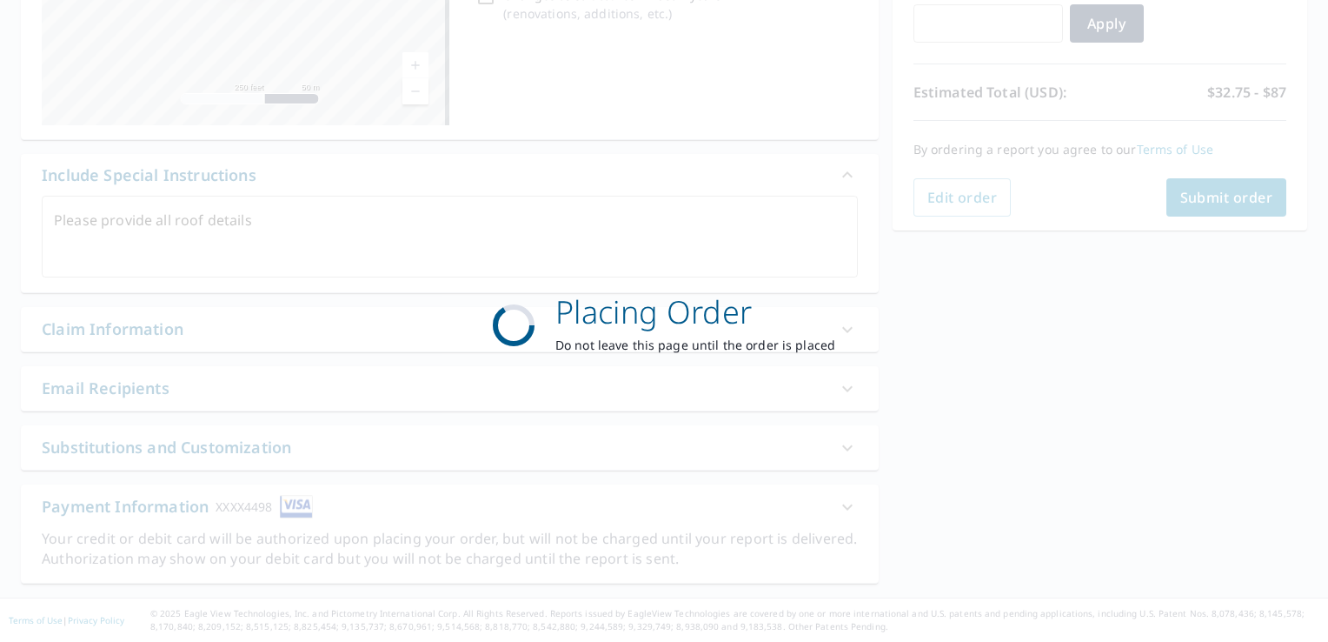
scroll to position [323, 0]
type textarea "x"
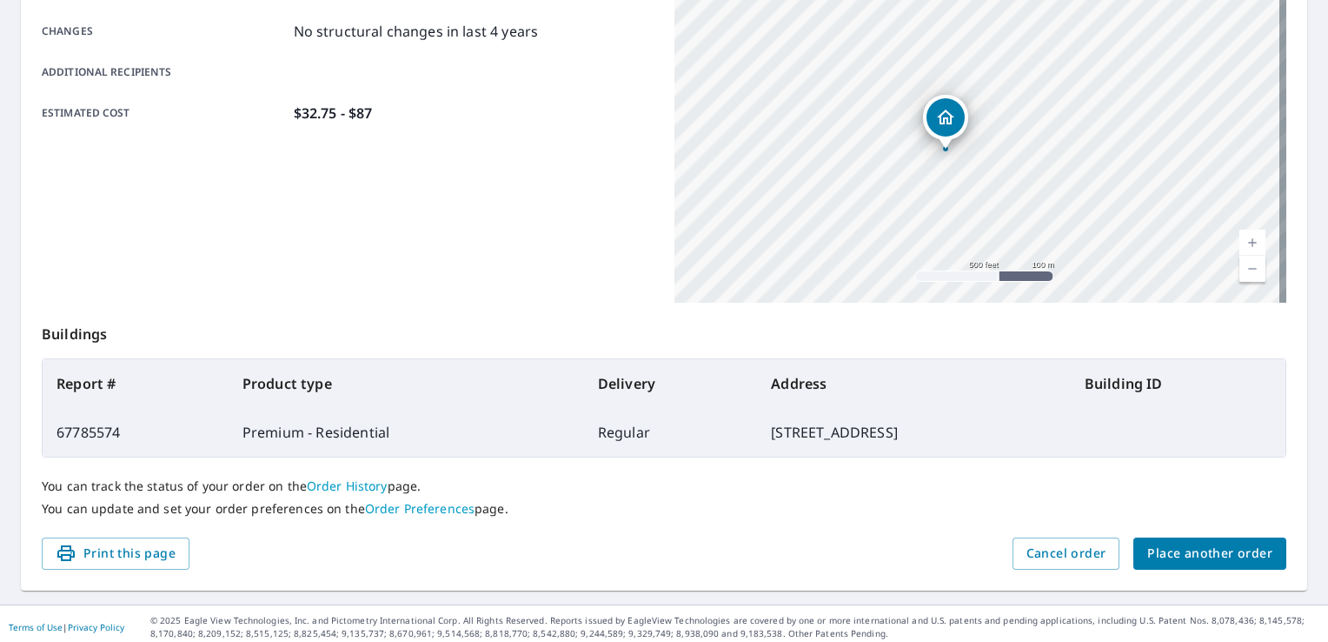
scroll to position [380, 0]
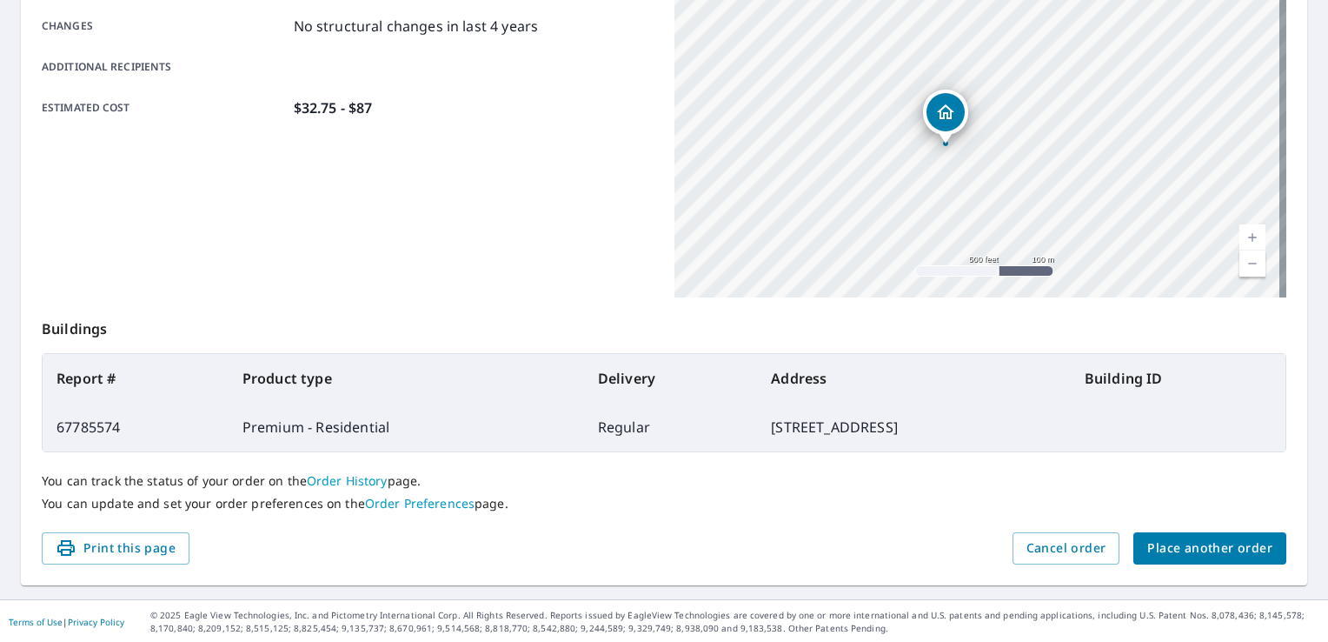
click at [1151, 548] on span "Place another order" at bounding box center [1210, 548] width 125 height 22
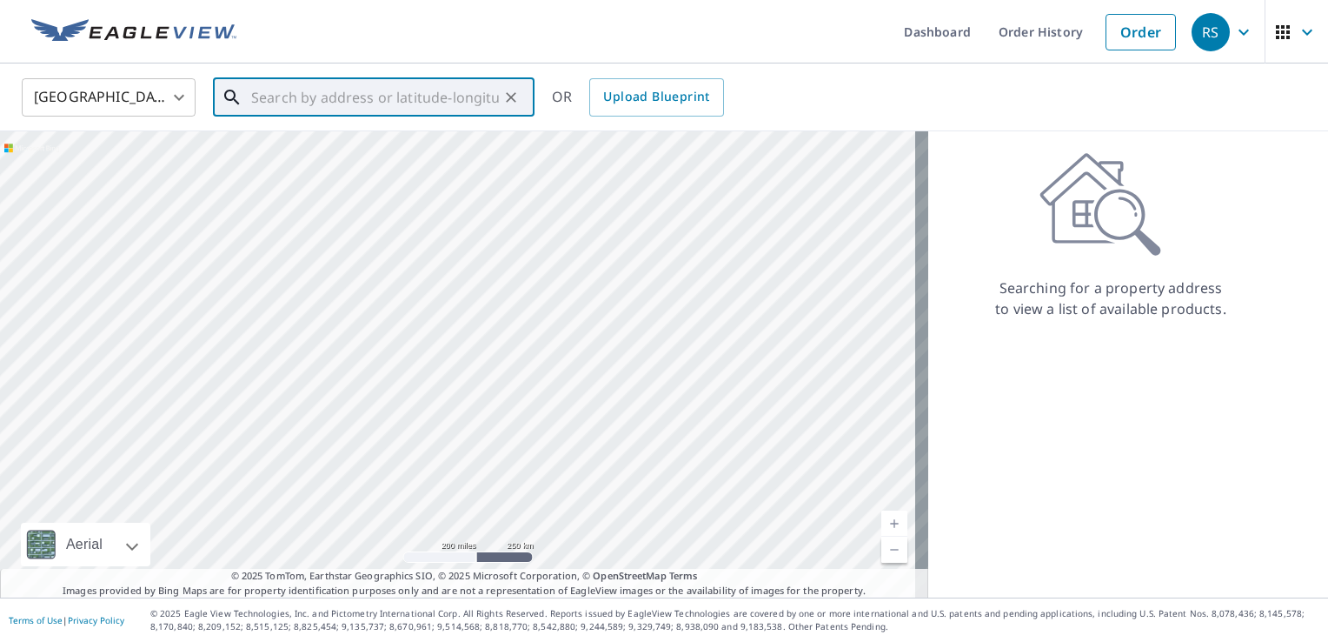
click at [401, 105] on input "text" at bounding box center [375, 97] width 248 height 49
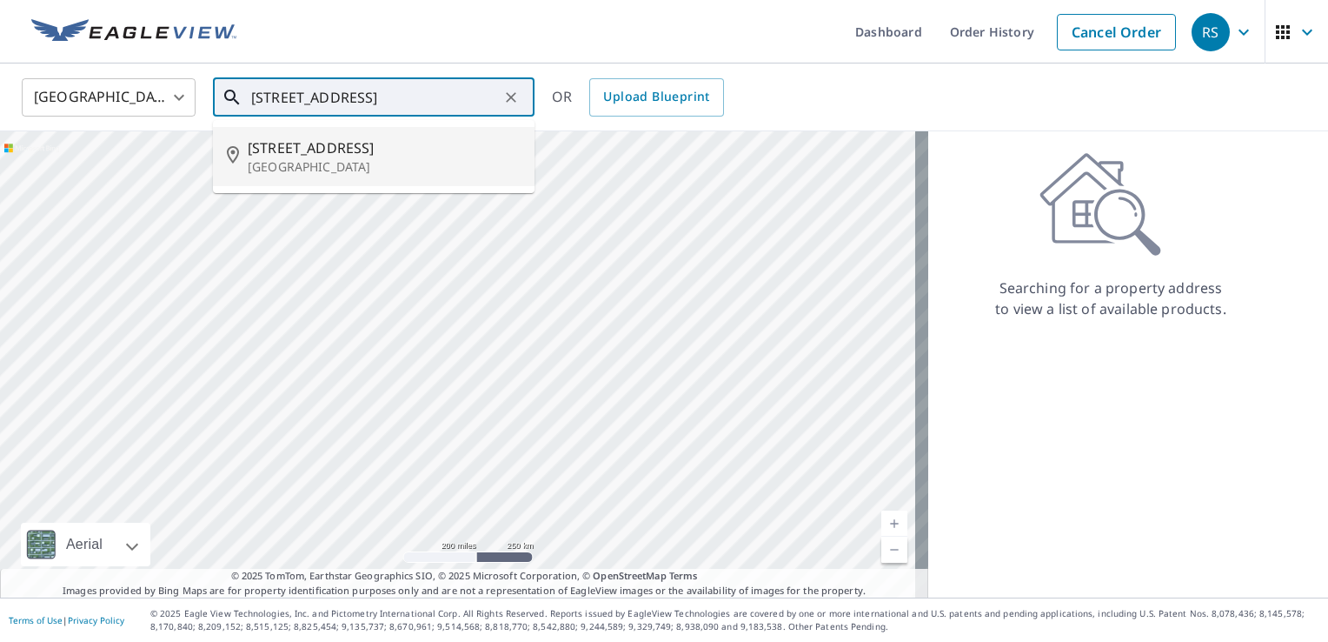
click at [352, 145] on span "1406 E Woodcliff Rd" at bounding box center [384, 147] width 273 height 21
type input "1406 E Woodcliff Rd Spokane, WA 99203"
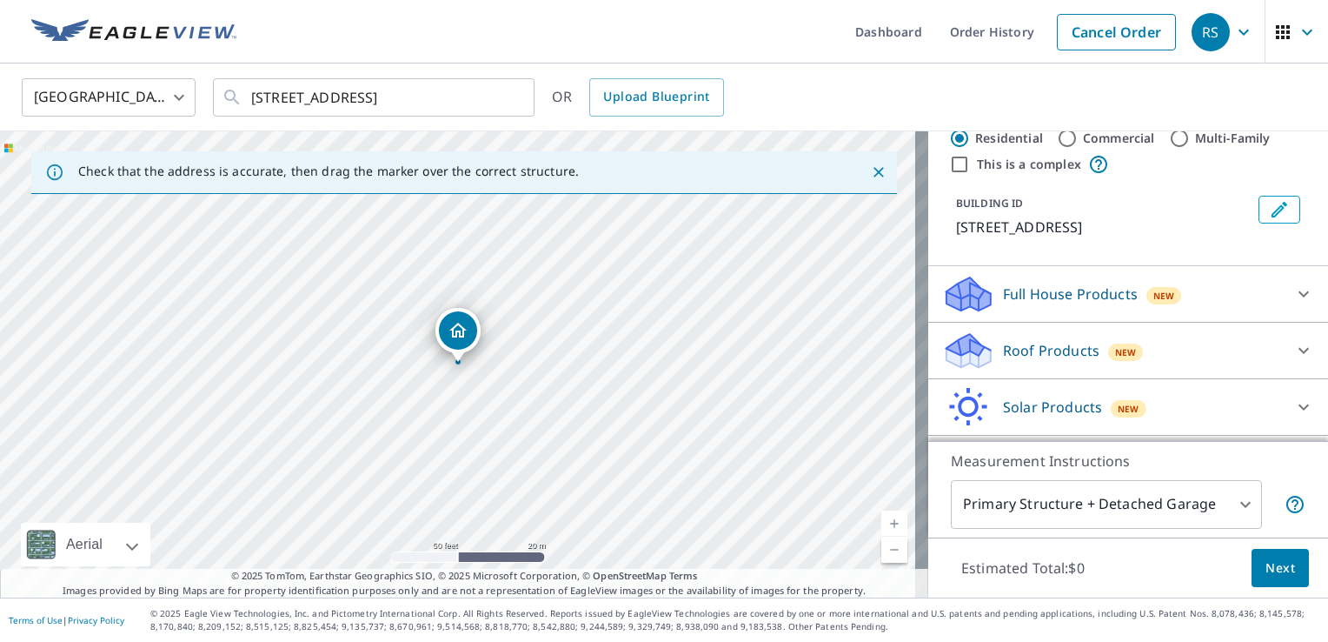
scroll to position [87, 0]
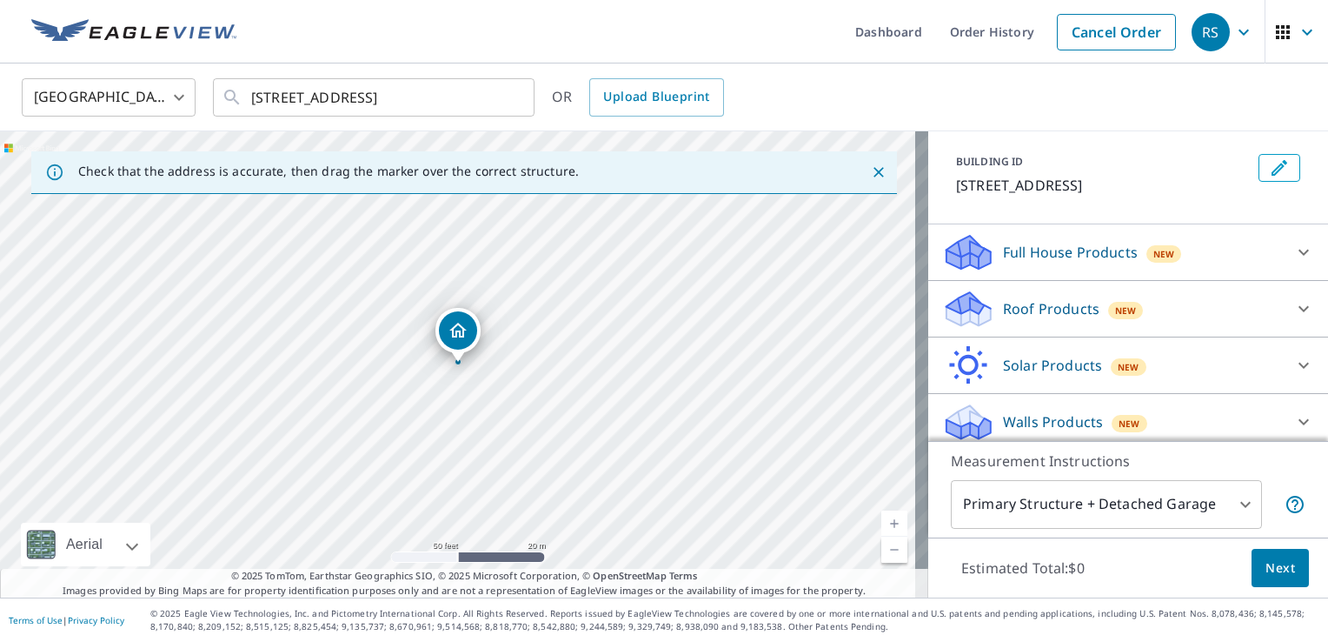
click at [1234, 242] on div "Full House Products New" at bounding box center [1112, 252] width 341 height 41
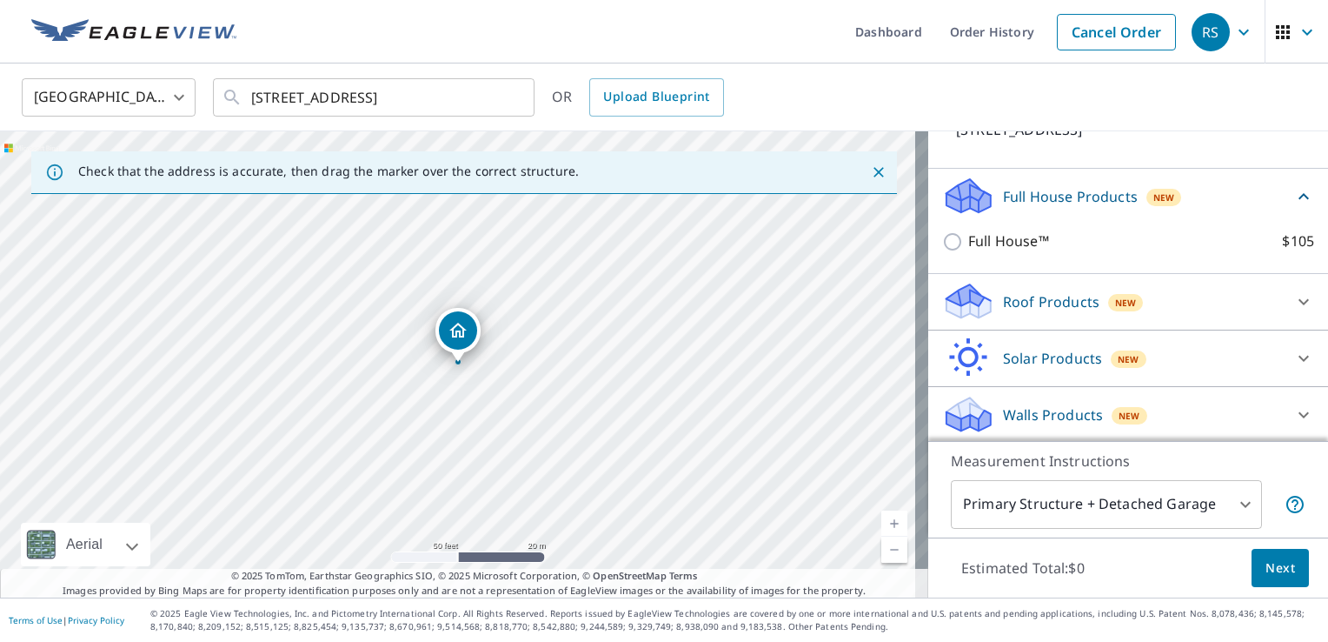
click at [1233, 303] on div "Roof Products New" at bounding box center [1112, 301] width 341 height 41
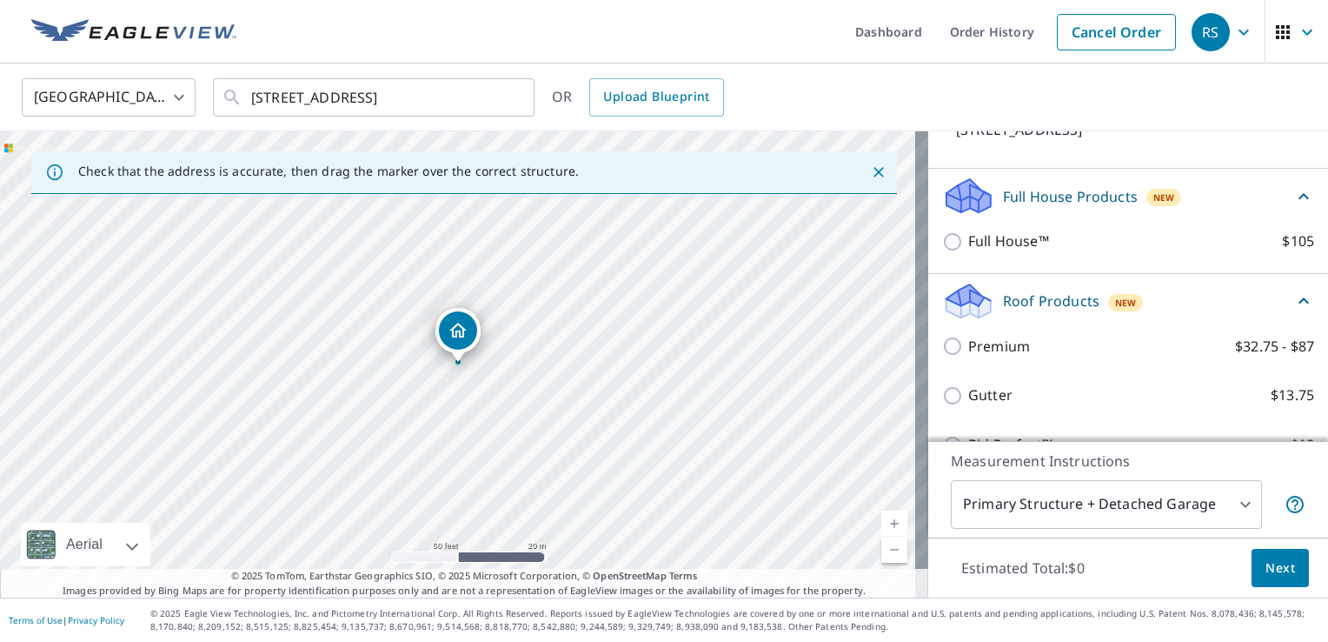
scroll to position [143, 0]
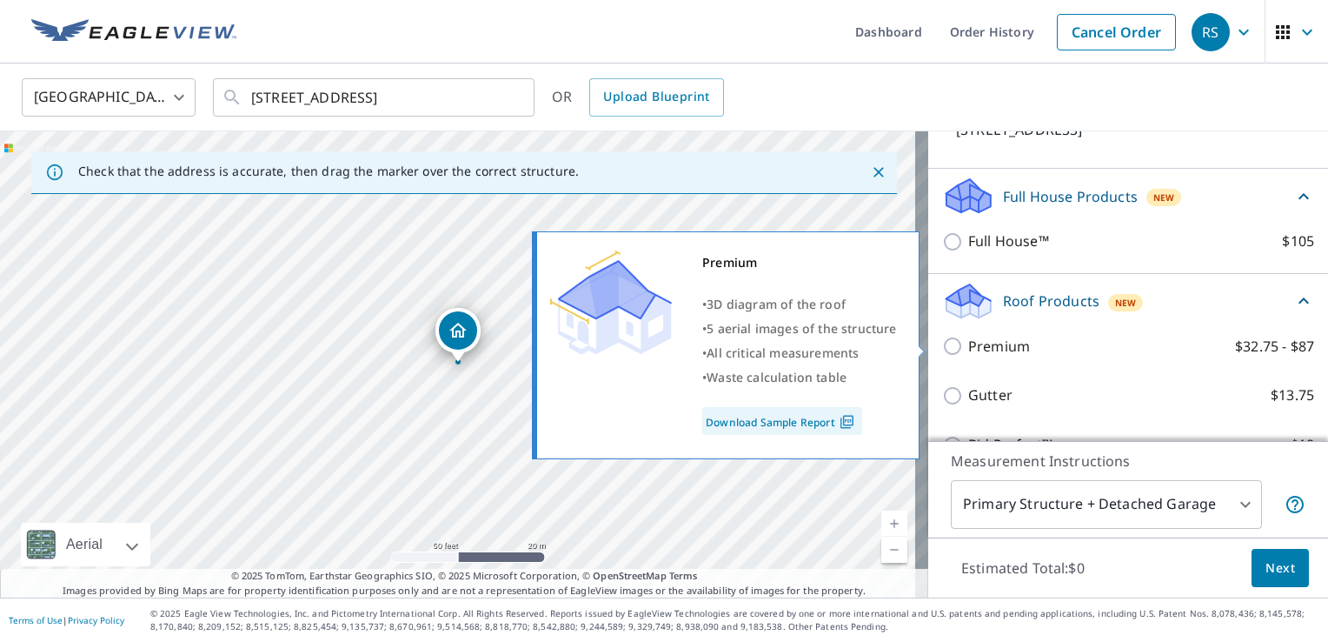
click at [942, 346] on input "Premium $32.75 - $87" at bounding box center [955, 346] width 26 height 21
checkbox input "true"
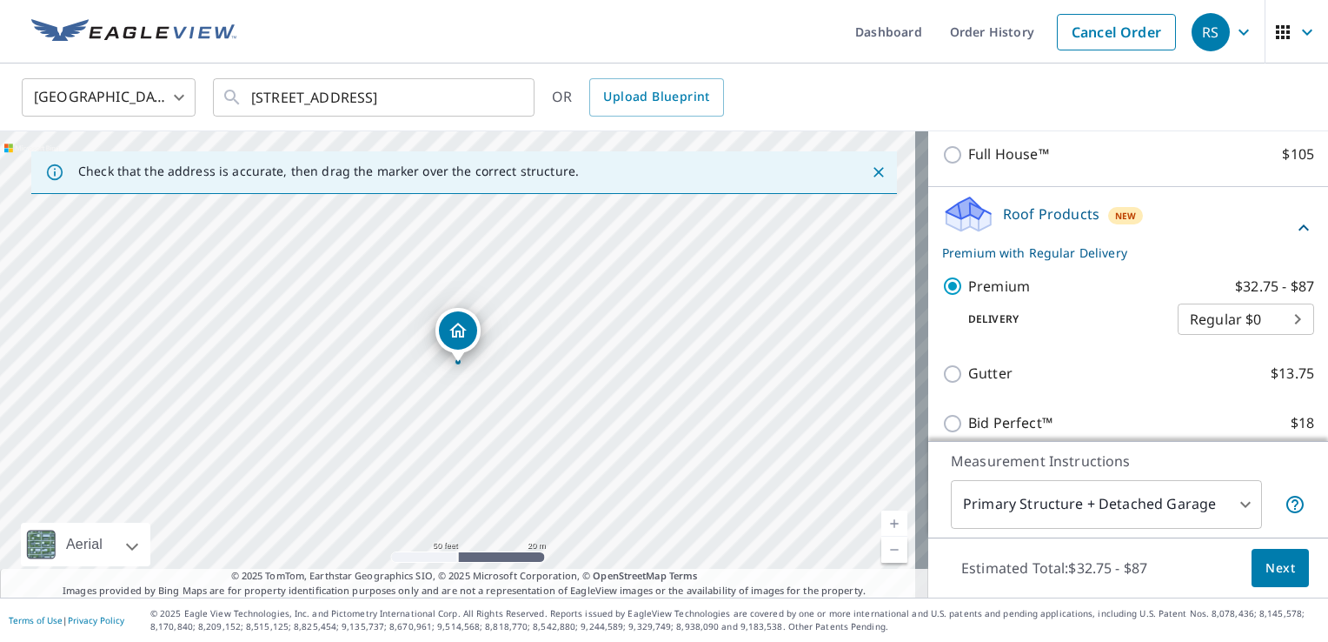
scroll to position [355, 0]
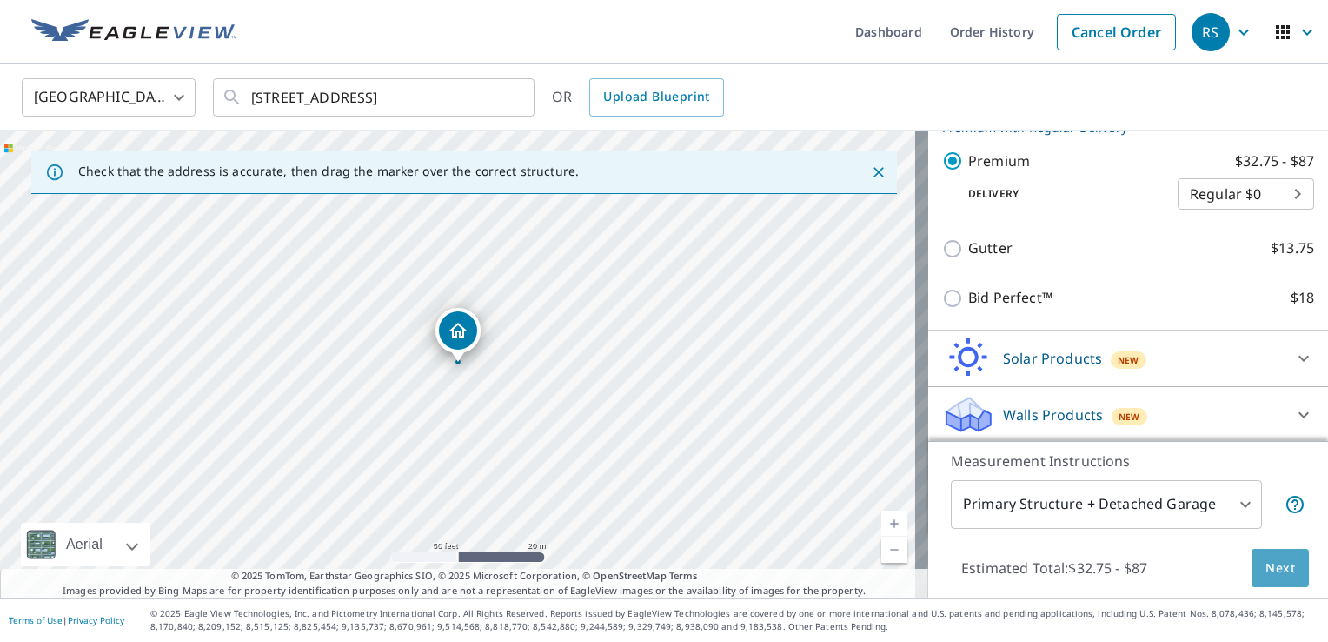
click at [1266, 576] on span "Next" at bounding box center [1281, 568] width 30 height 22
